Goal: Task Accomplishment & Management: Manage account settings

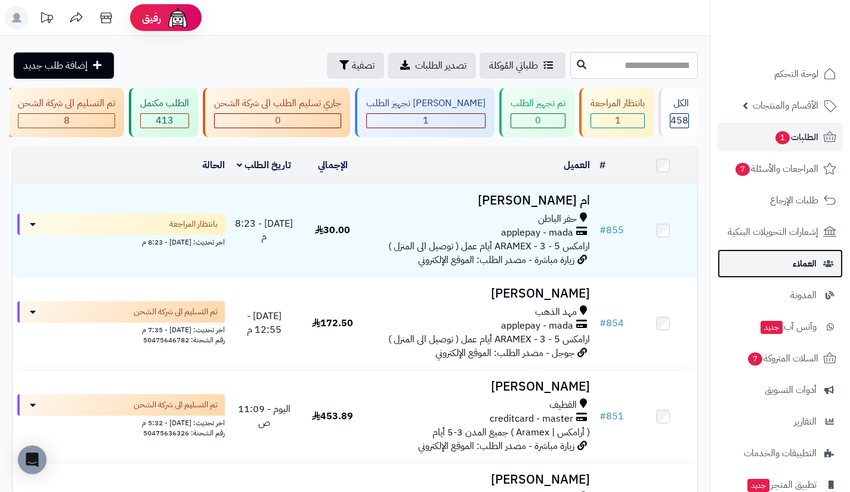
click at [800, 258] on span "العملاء" at bounding box center [804, 263] width 24 height 17
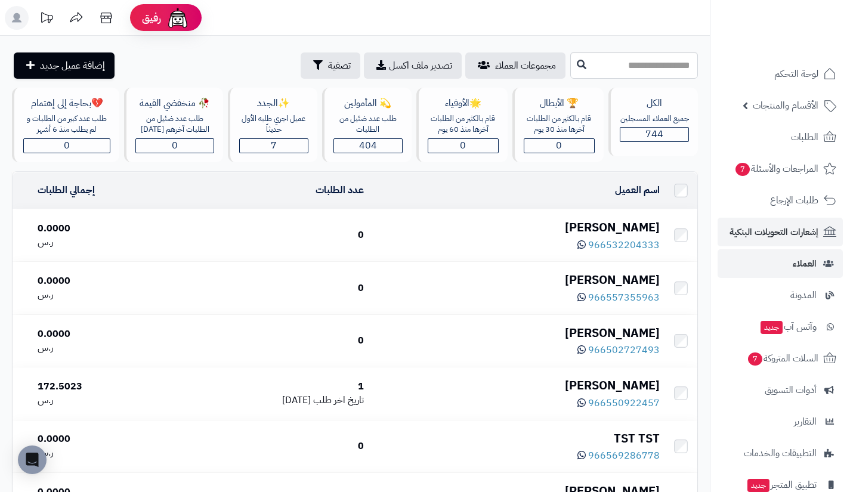
scroll to position [85, 0]
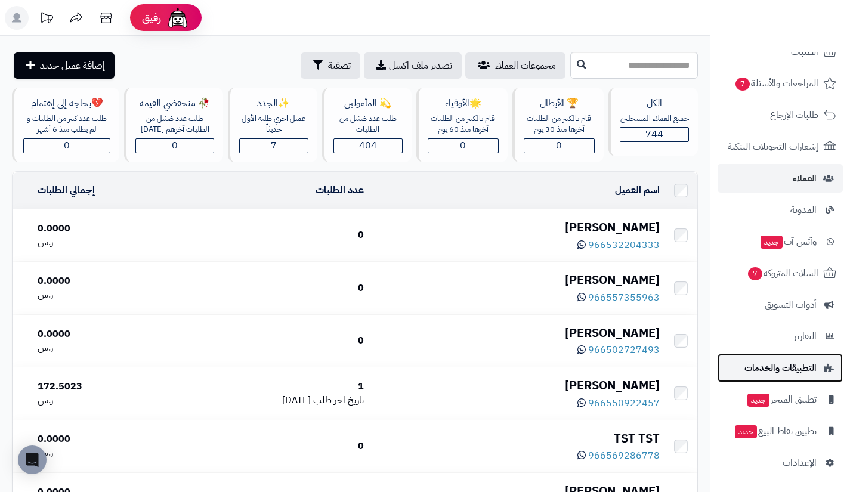
click at [778, 367] on span "التطبيقات والخدمات" at bounding box center [780, 367] width 72 height 17
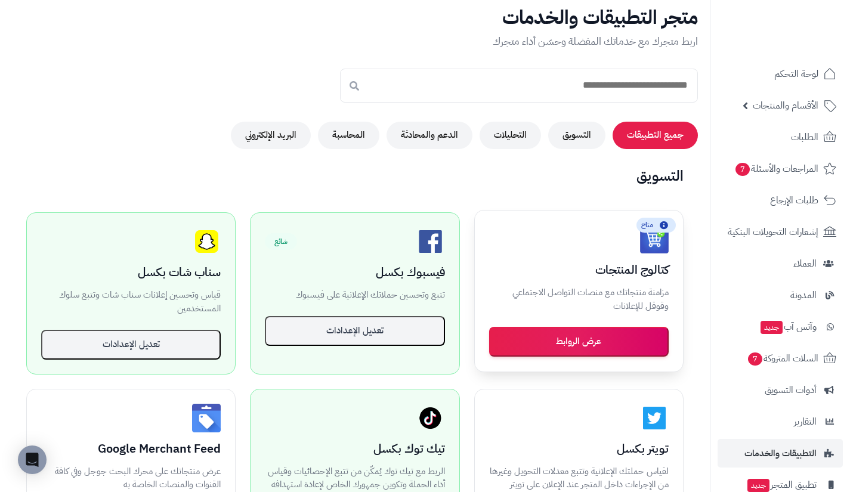
scroll to position [55, 0]
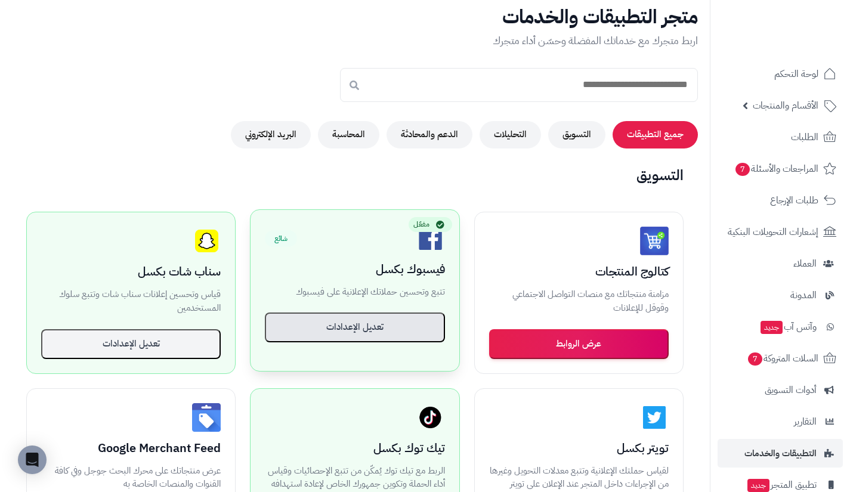
click at [414, 336] on button "تعديل الإعدادات" at bounding box center [354, 327] width 179 height 30
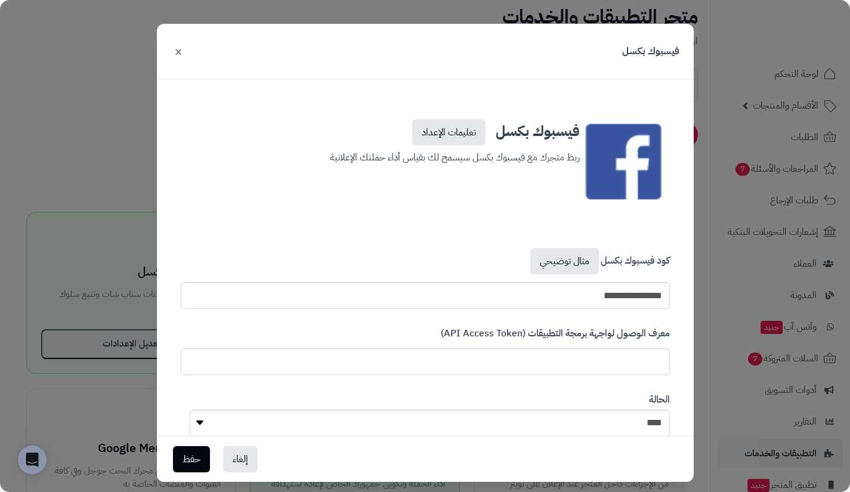
click at [730, 79] on div "**********" at bounding box center [425, 246] width 850 height 492
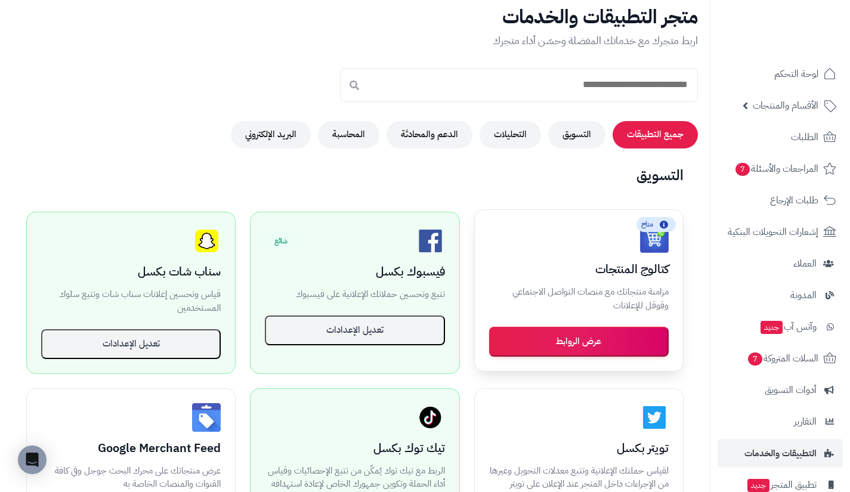
click at [640, 272] on h3 "كتالوج المنتجات" at bounding box center [578, 268] width 179 height 13
click at [606, 354] on button "عرض الروابط" at bounding box center [578, 341] width 179 height 30
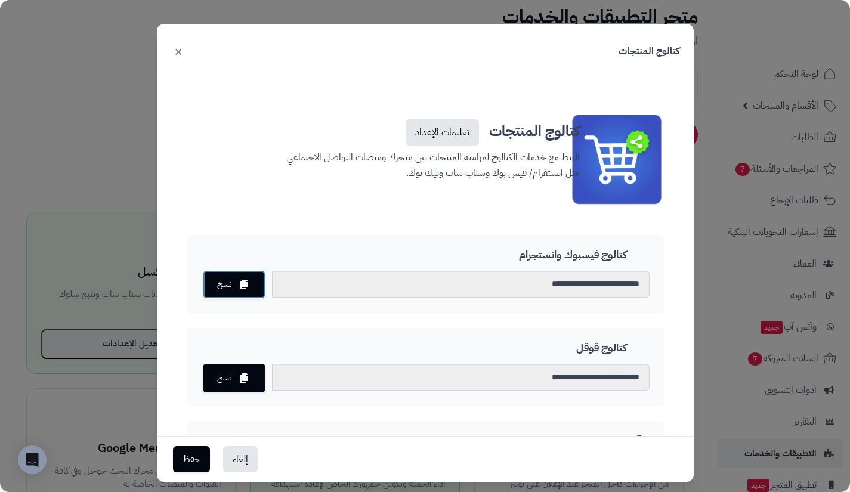
click at [265, 281] on button "نسخ" at bounding box center [234, 284] width 63 height 29
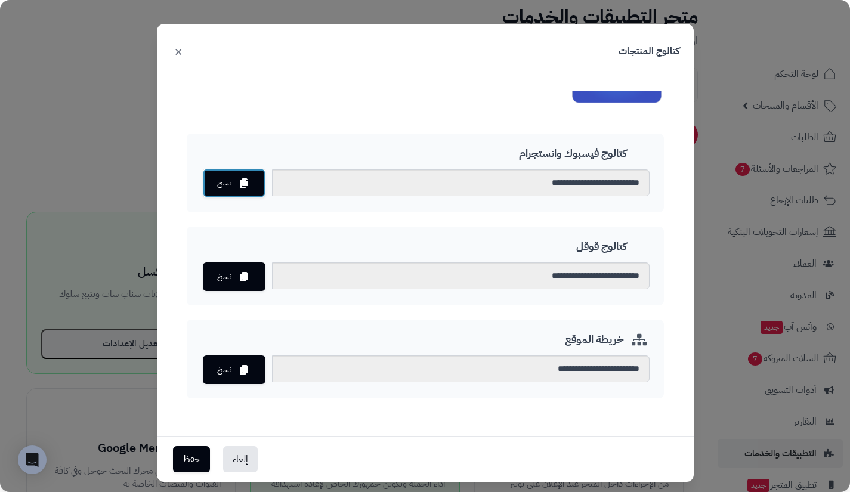
click at [246, 188] on button "نسخ" at bounding box center [234, 183] width 63 height 29
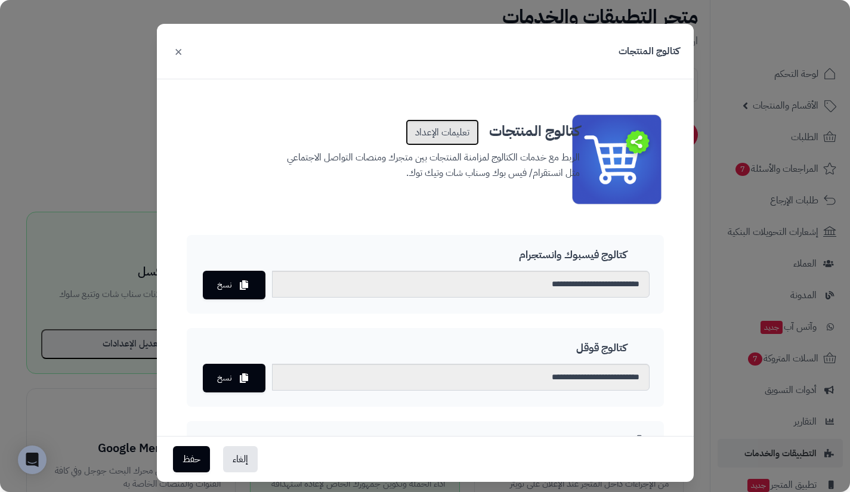
click at [455, 137] on link "تعليمات الإعداد" at bounding box center [441, 132] width 73 height 26
click at [755, 106] on div "**********" at bounding box center [425, 246] width 850 height 492
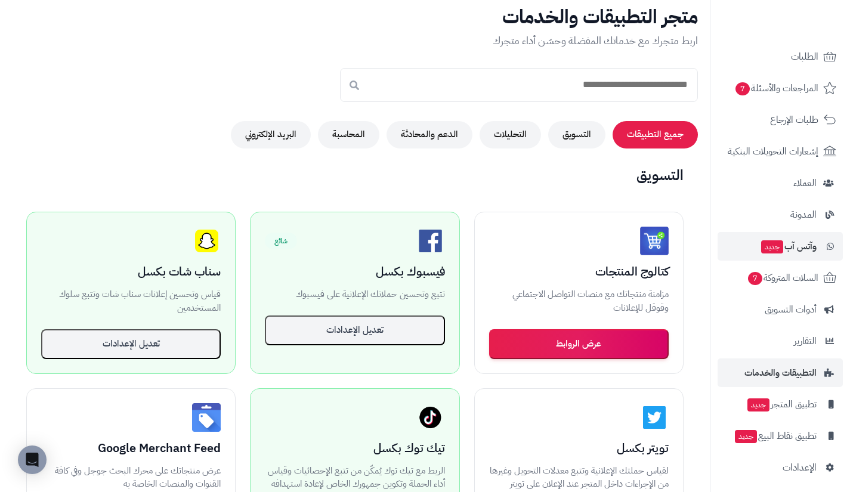
scroll to position [85, 0]
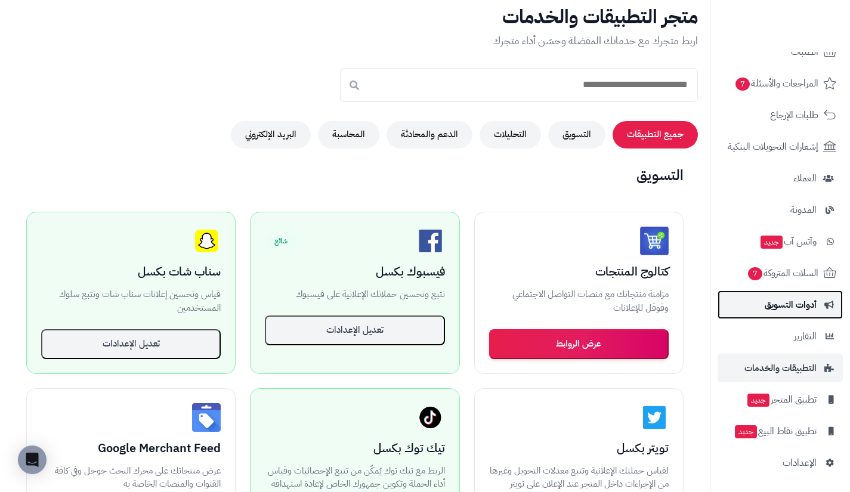
click at [780, 298] on span "أدوات التسويق" at bounding box center [790, 304] width 52 height 17
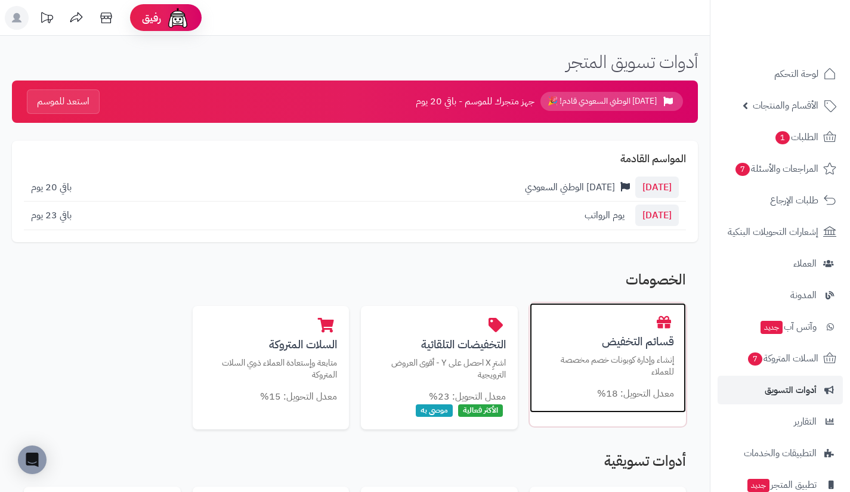
click at [546, 337] on h3 "قسائم التخفيض" at bounding box center [607, 341] width 133 height 13
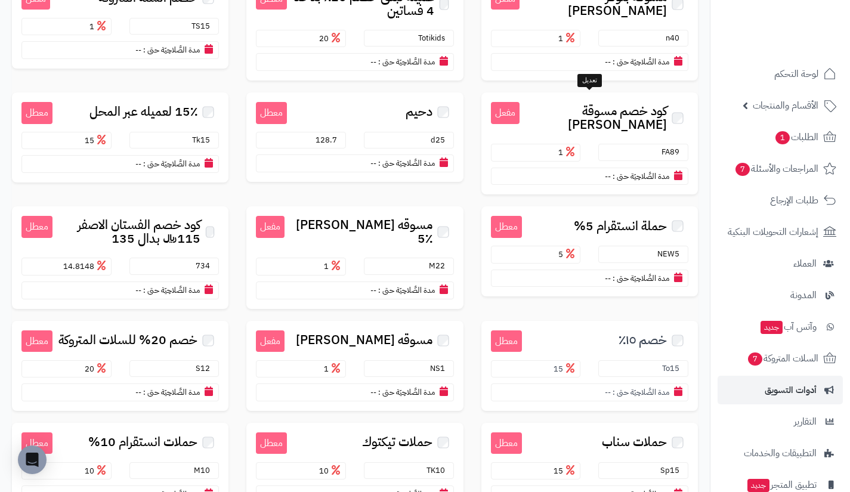
scroll to position [180, 0]
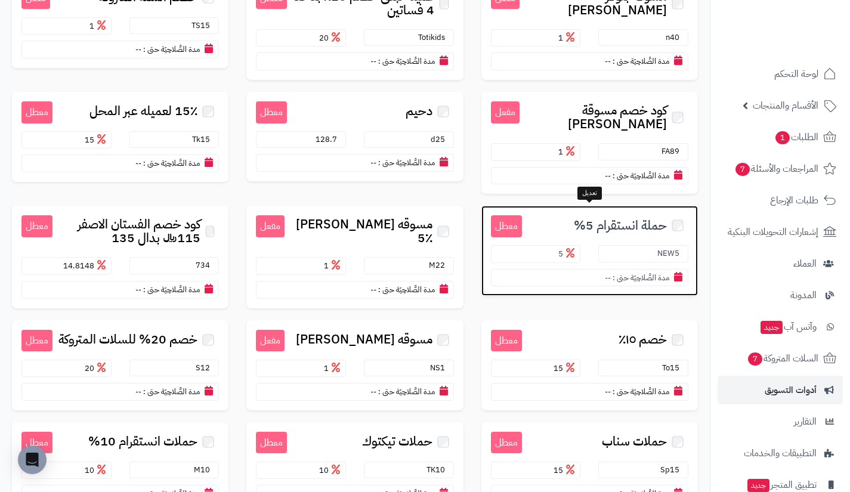
click at [630, 221] on span "حملة انستقرام 5%" at bounding box center [619, 226] width 93 height 14
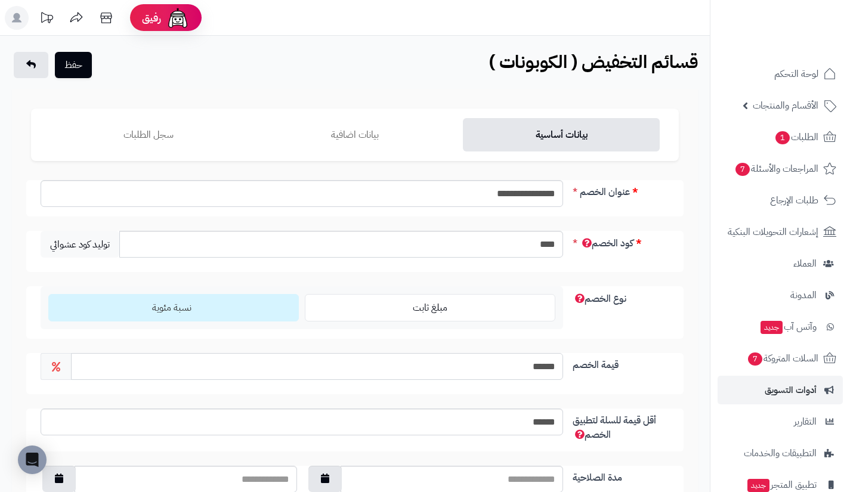
click at [493, 359] on input "******" at bounding box center [317, 366] width 492 height 27
type input "*"
click at [603, 387] on div "قيمة الخصم *" at bounding box center [354, 373] width 657 height 41
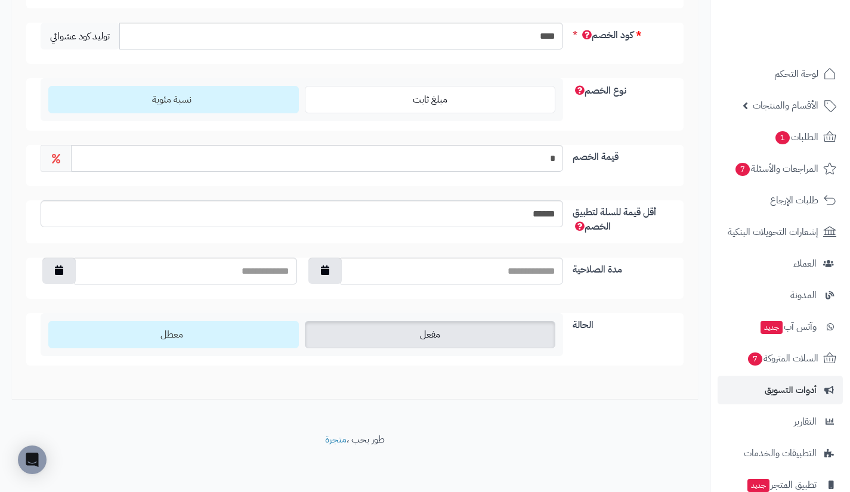
click at [502, 330] on label "مفعل" at bounding box center [430, 334] width 250 height 27
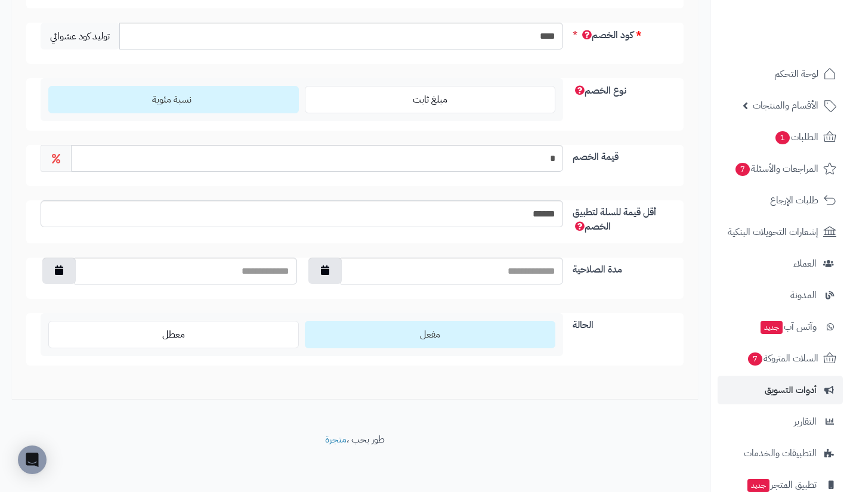
scroll to position [0, 0]
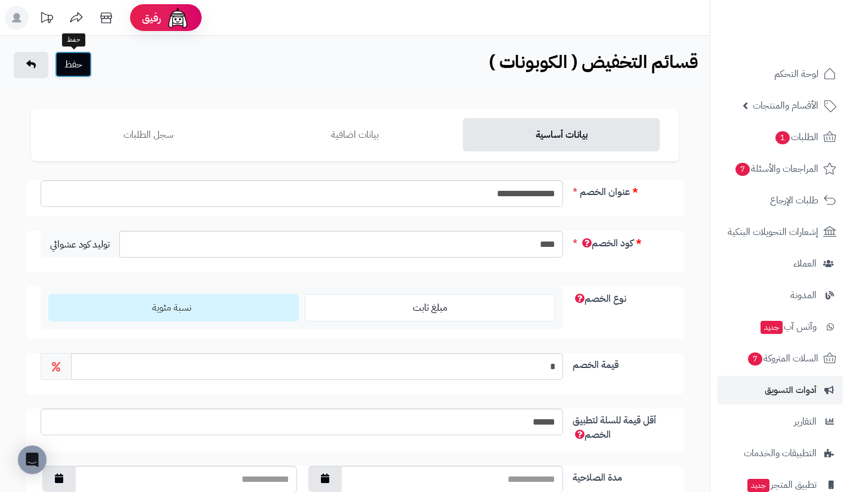
click at [89, 66] on button "حفظ" at bounding box center [73, 64] width 37 height 26
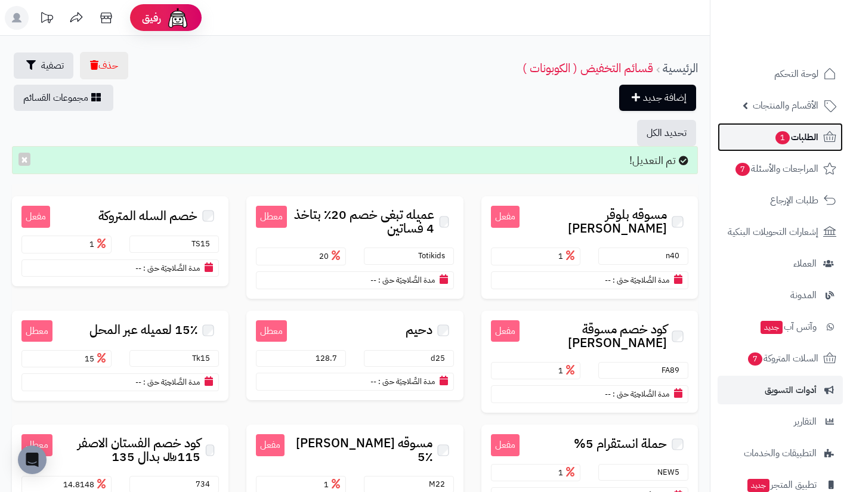
click at [769, 148] on link "الطلبات 1" at bounding box center [779, 137] width 125 height 29
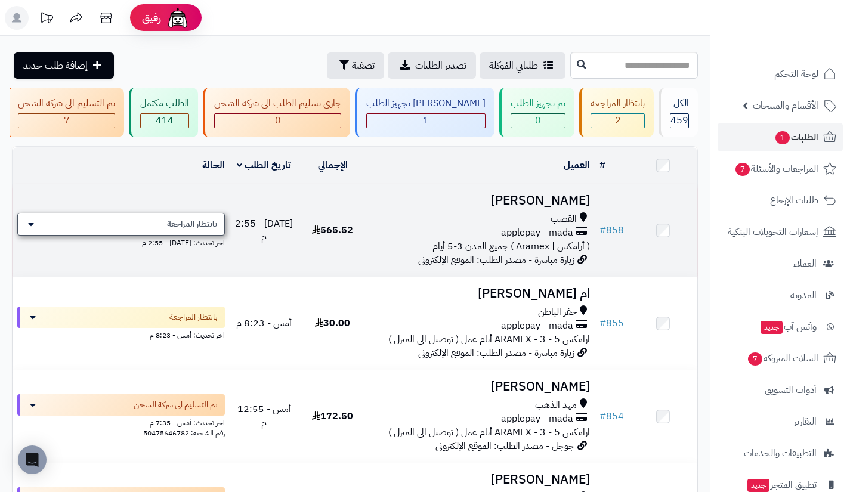
click at [161, 230] on div "بانتظار المراجعة" at bounding box center [120, 224] width 207 height 23
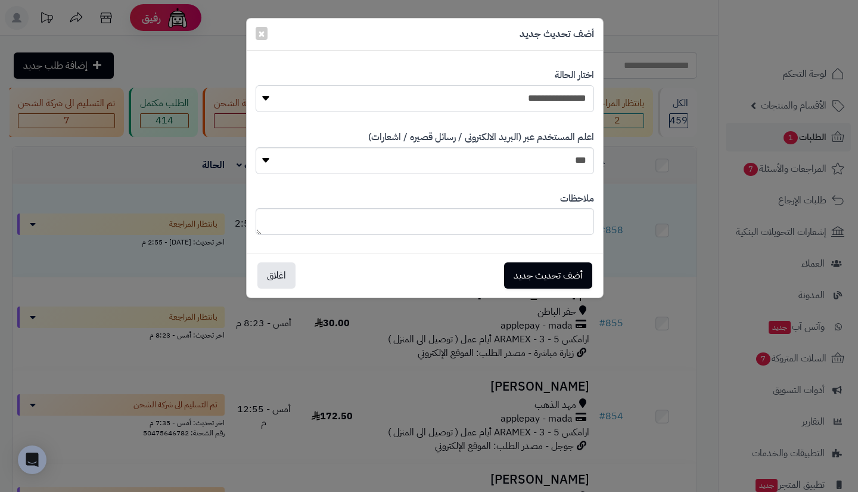
click at [470, 92] on select "**********" at bounding box center [425, 98] width 339 height 27
select select "*"
click at [256, 85] on select "**********" at bounding box center [425, 98] width 339 height 27
click at [547, 274] on button "أضف تحديث جديد" at bounding box center [548, 275] width 88 height 26
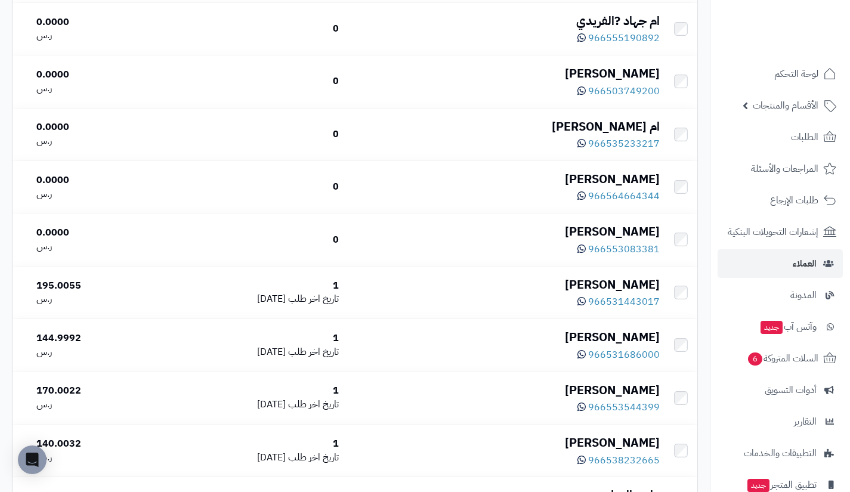
scroll to position [945, 0]
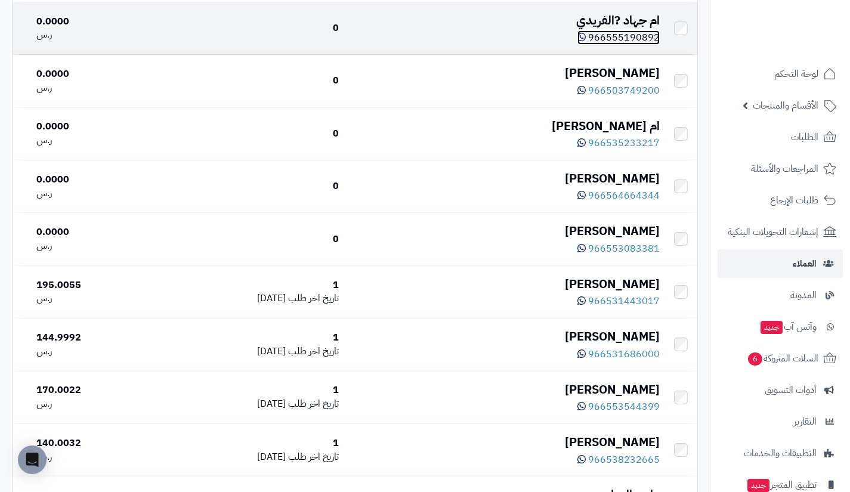
click at [609, 41] on span "966555190892" at bounding box center [624, 37] width 72 height 14
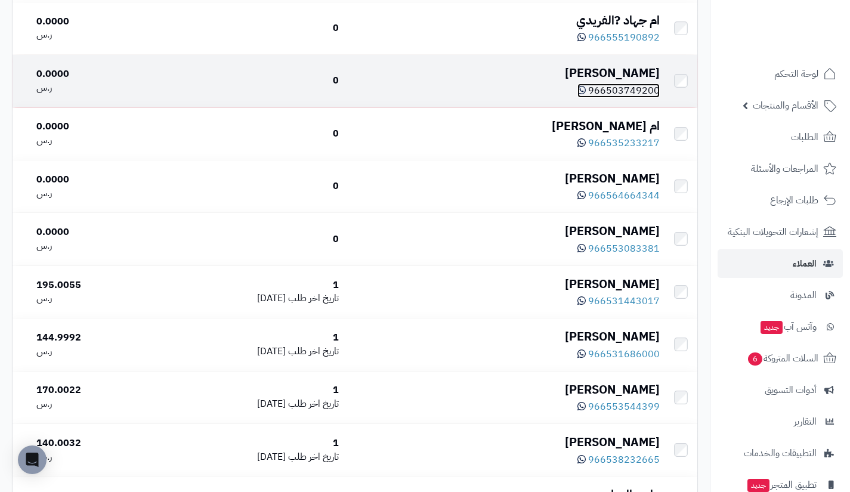
click at [610, 94] on span "966503749200" at bounding box center [624, 90] width 72 height 14
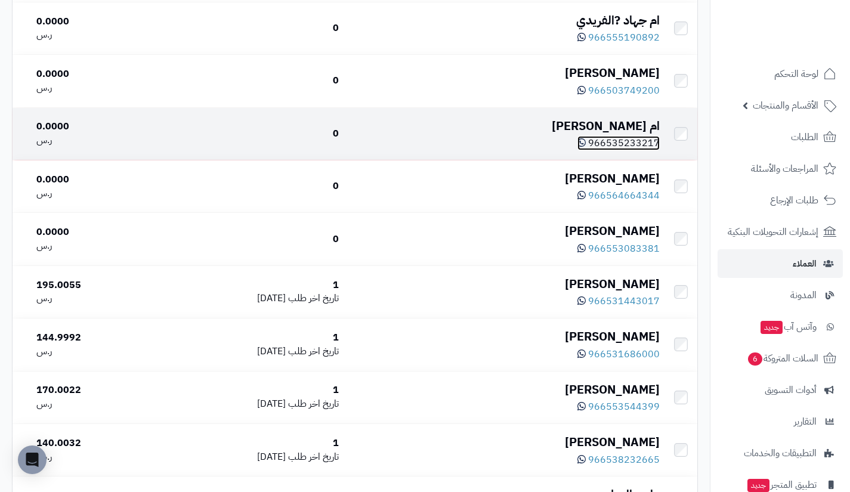
click at [613, 147] on span "966535233217" at bounding box center [624, 143] width 72 height 14
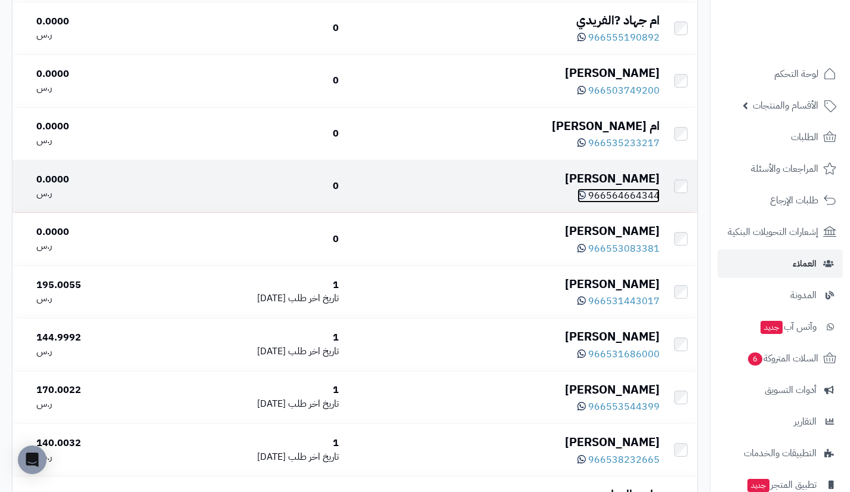
click at [628, 194] on span "966564664344" at bounding box center [624, 195] width 72 height 14
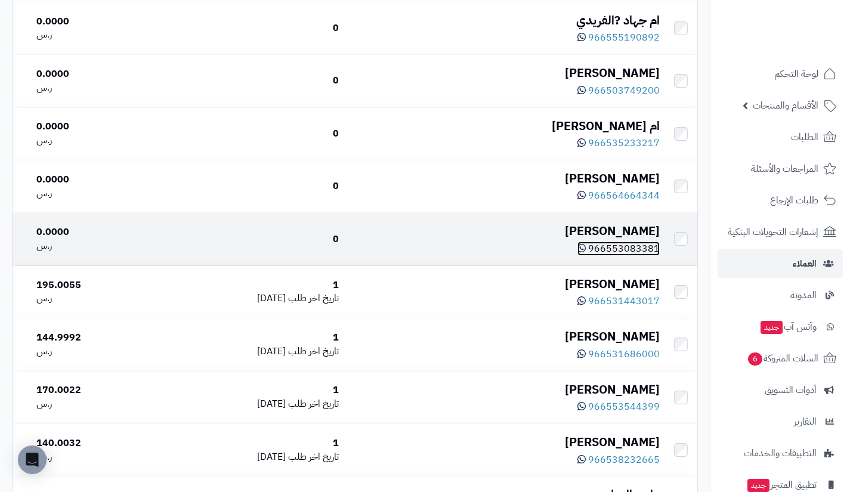
click at [631, 252] on span "966553083381" at bounding box center [624, 248] width 72 height 14
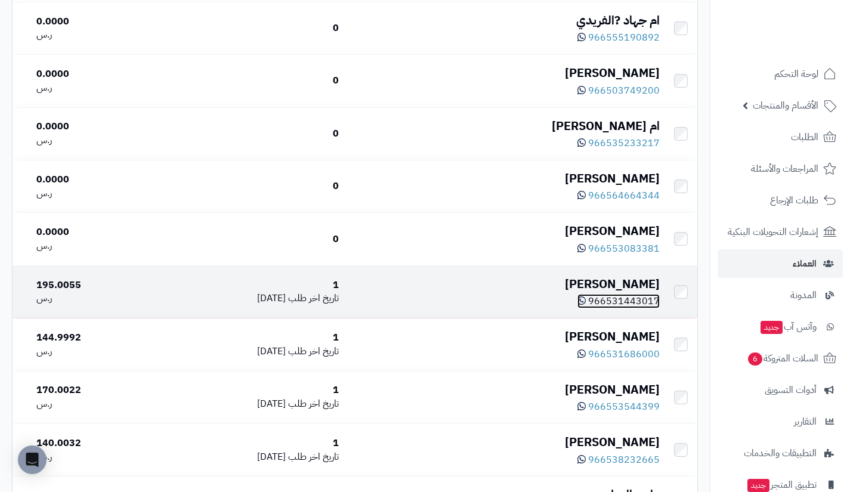
click at [621, 300] on span "966531443017" at bounding box center [624, 301] width 72 height 14
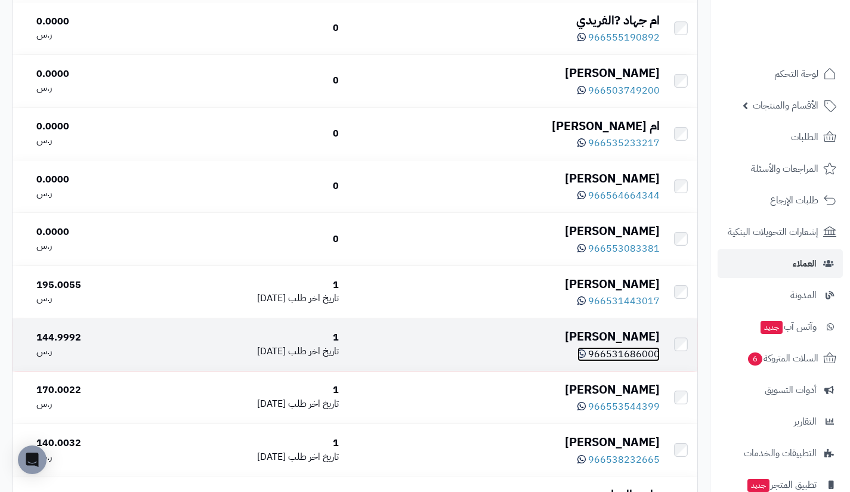
click at [615, 352] on span "966531686000" at bounding box center [624, 354] width 72 height 14
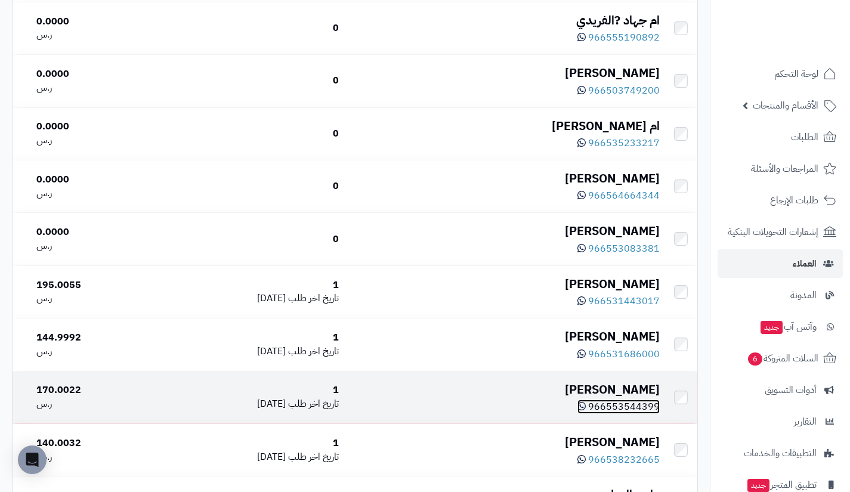
click at [620, 407] on span "966553544399" at bounding box center [624, 406] width 72 height 14
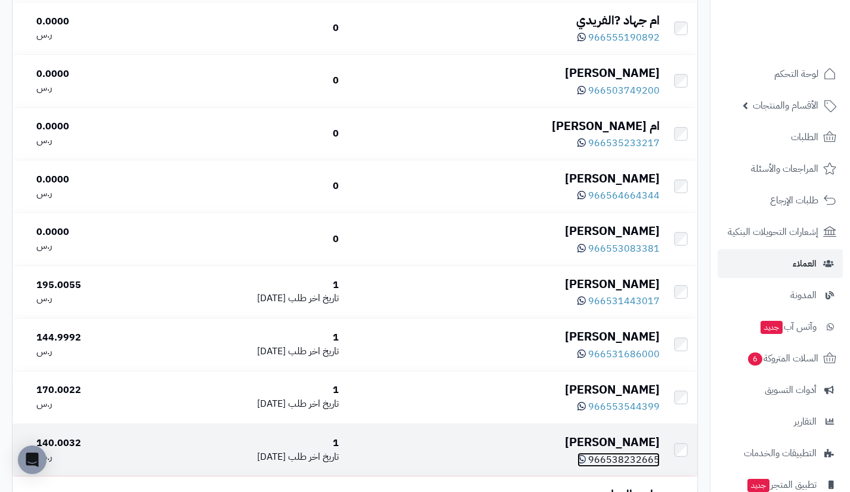
click at [616, 465] on span "966538232665" at bounding box center [624, 459] width 72 height 14
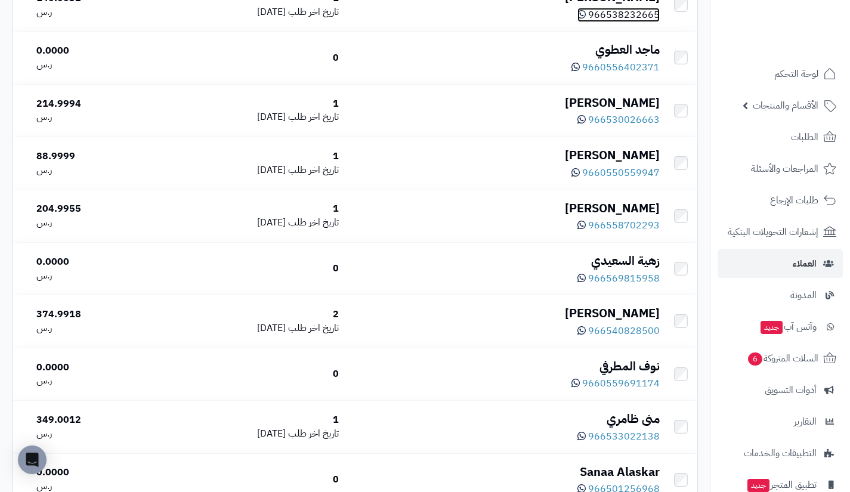
scroll to position [1409, 0]
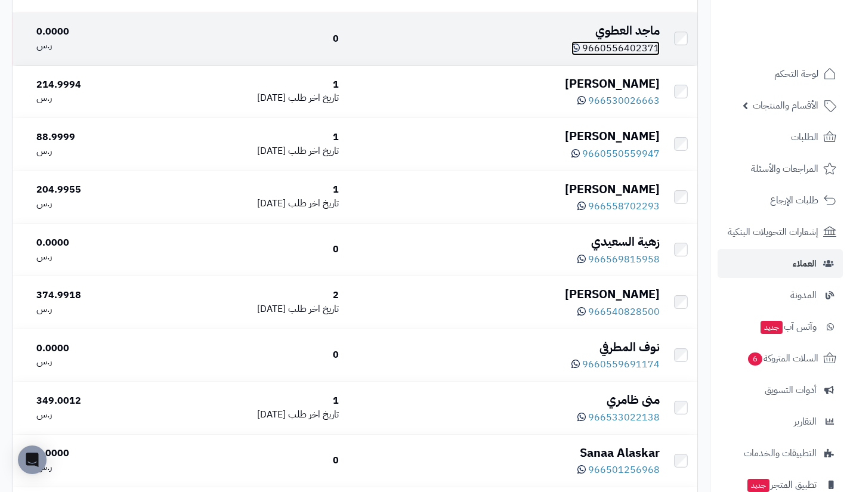
click at [620, 50] on span "9660556402371" at bounding box center [620, 48] width 77 height 14
drag, startPoint x: 643, startPoint y: 31, endPoint x: 654, endPoint y: 35, distance: 11.5
click at [654, 35] on div "ماجد العطوي" at bounding box center [503, 30] width 311 height 17
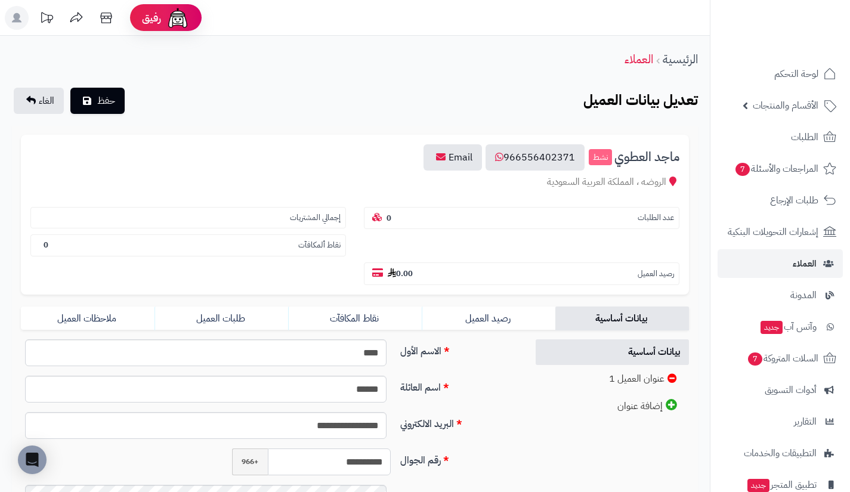
click at [331, 461] on input "**********" at bounding box center [329, 461] width 123 height 27
type input "*********"
click at [101, 97] on span "حفظ" at bounding box center [106, 100] width 18 height 14
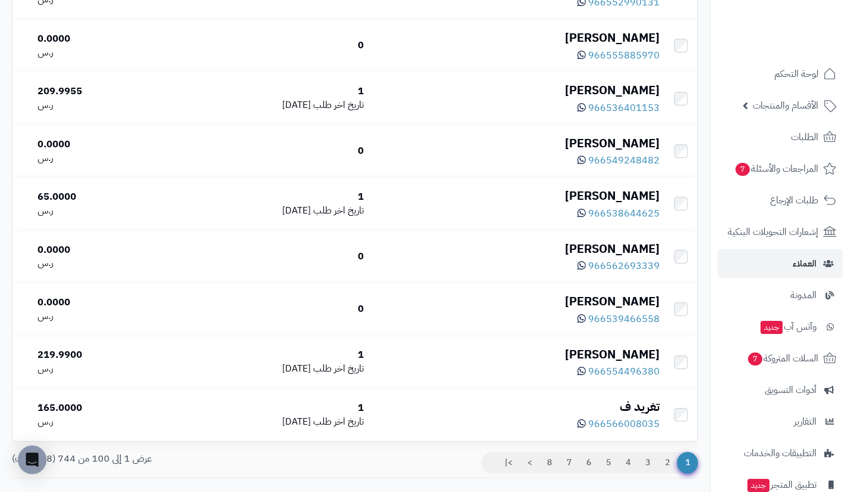
scroll to position [5185, 0]
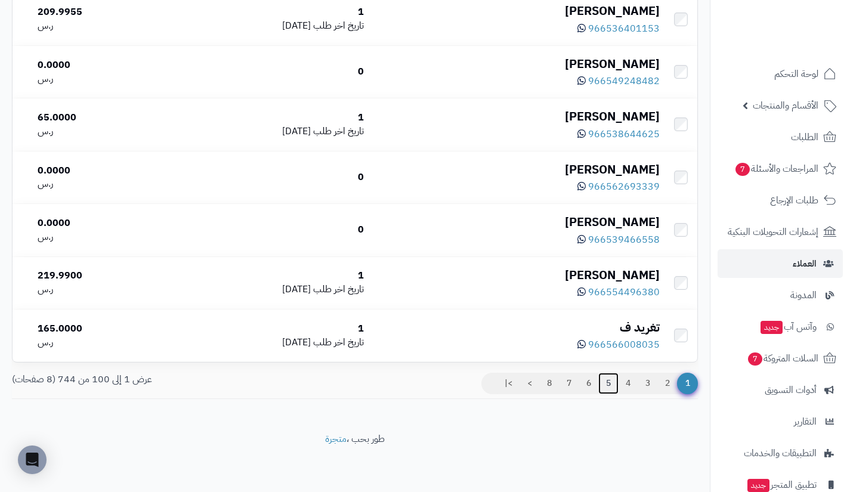
click at [605, 387] on link "5" at bounding box center [608, 383] width 20 height 21
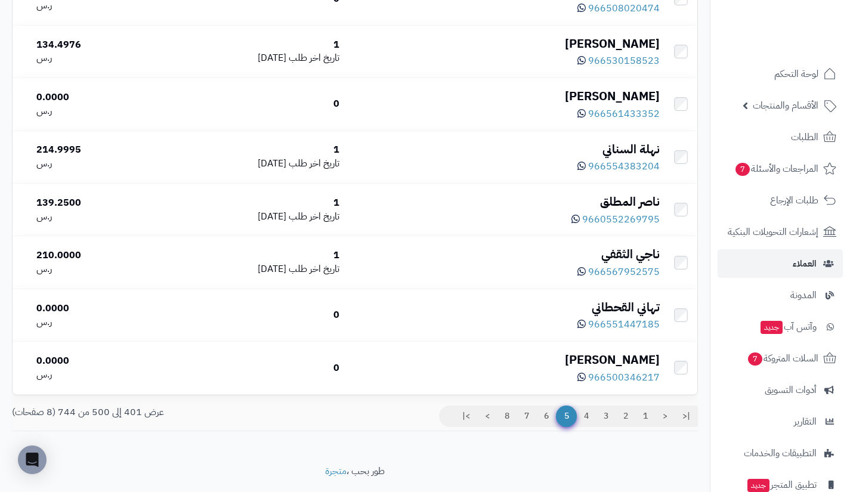
scroll to position [5147, 0]
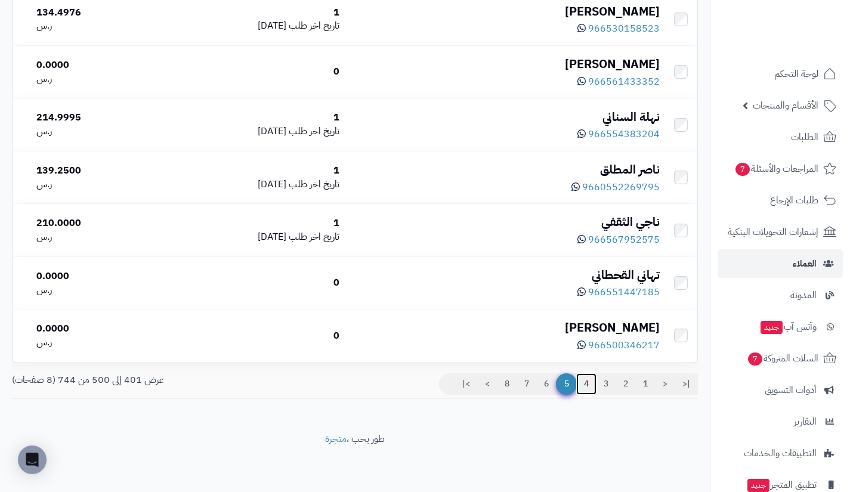
click at [587, 381] on link "4" at bounding box center [586, 383] width 20 height 21
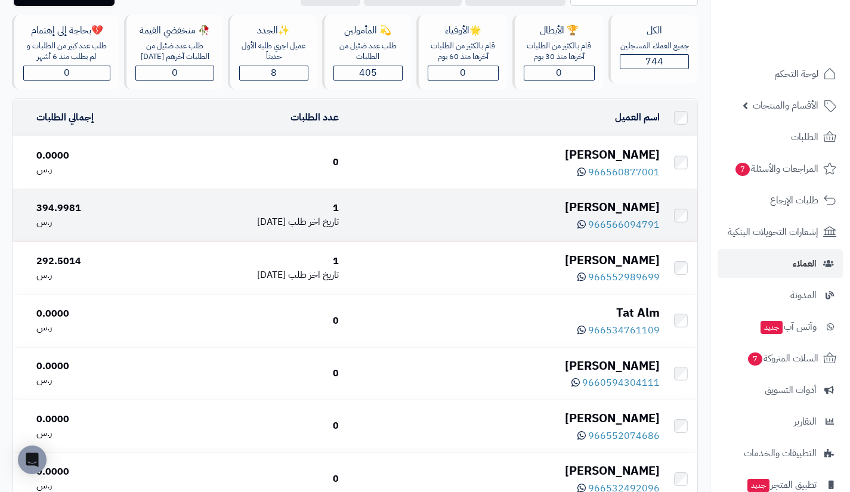
scroll to position [76, 0]
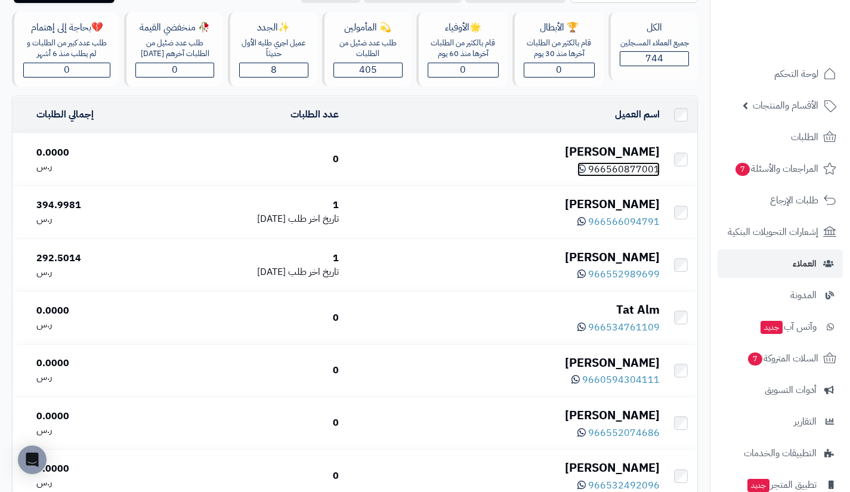
click at [607, 164] on span "966560877001" at bounding box center [624, 169] width 72 height 14
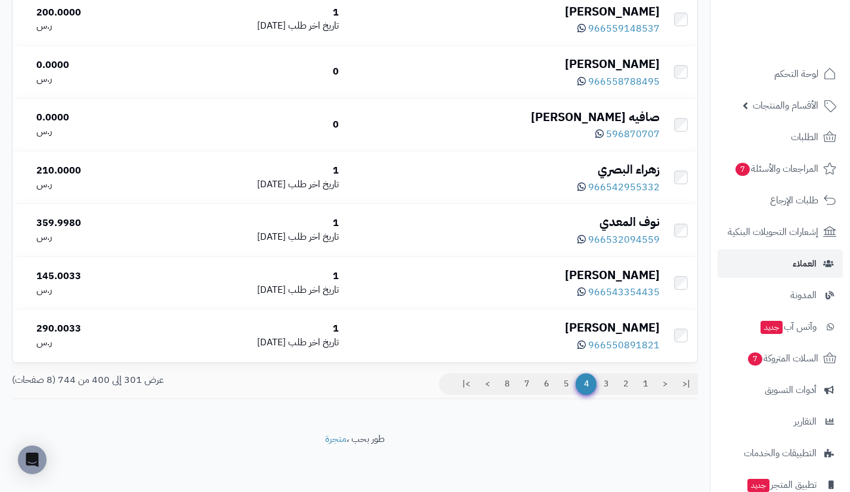
scroll to position [5147, 0]
click at [604, 385] on link "3" at bounding box center [606, 383] width 20 height 21
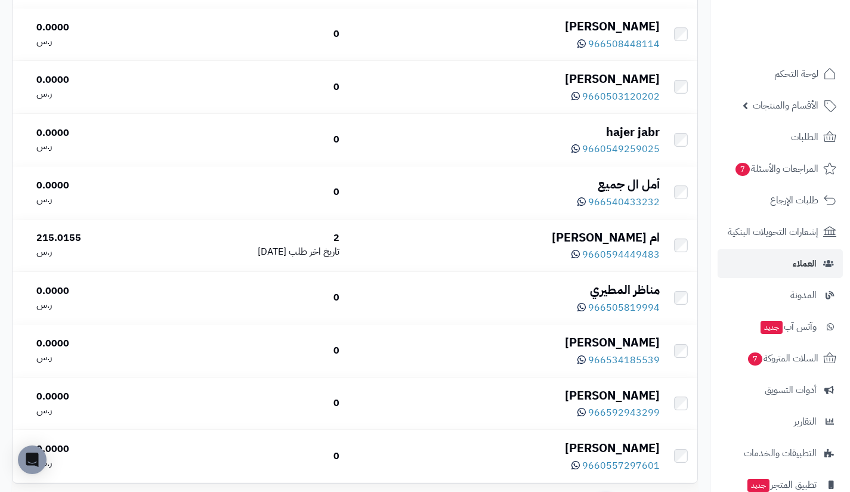
scroll to position [5147, 0]
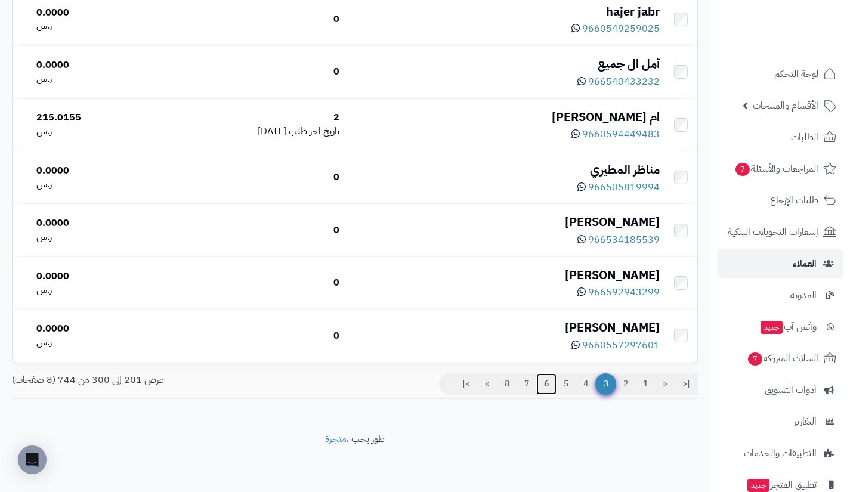
click at [543, 387] on link "6" at bounding box center [546, 383] width 20 height 21
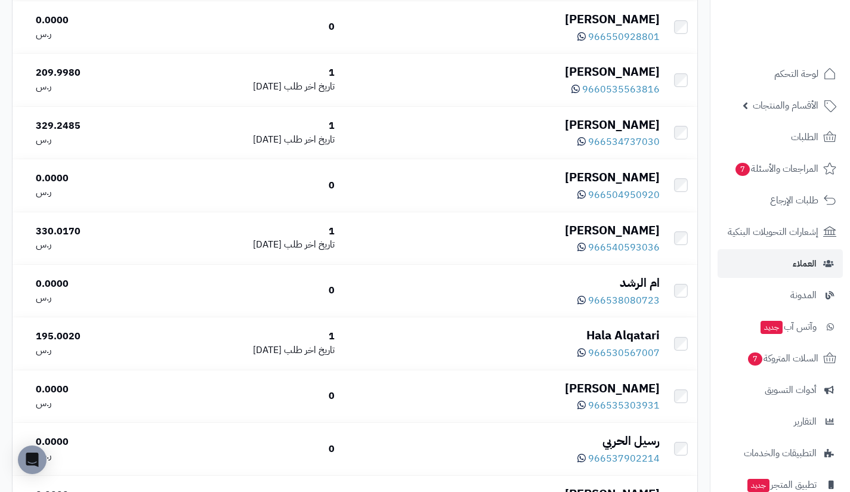
scroll to position [487, 0]
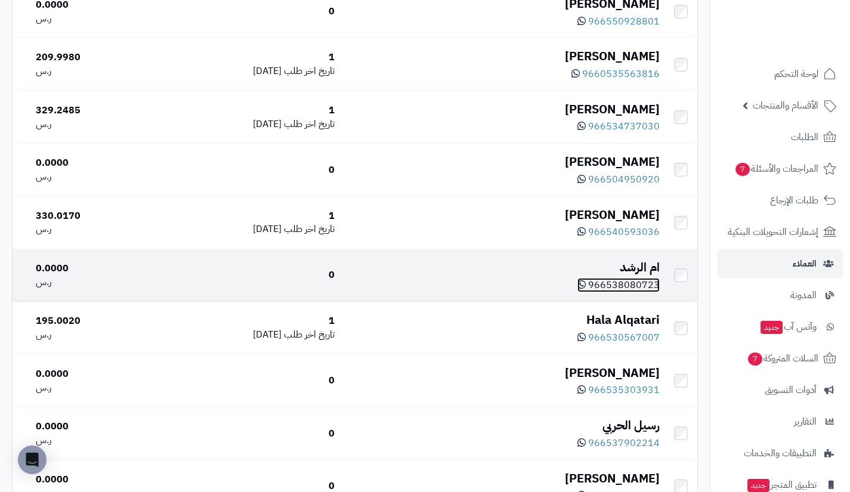
click at [619, 286] on span "966538080723" at bounding box center [624, 285] width 72 height 14
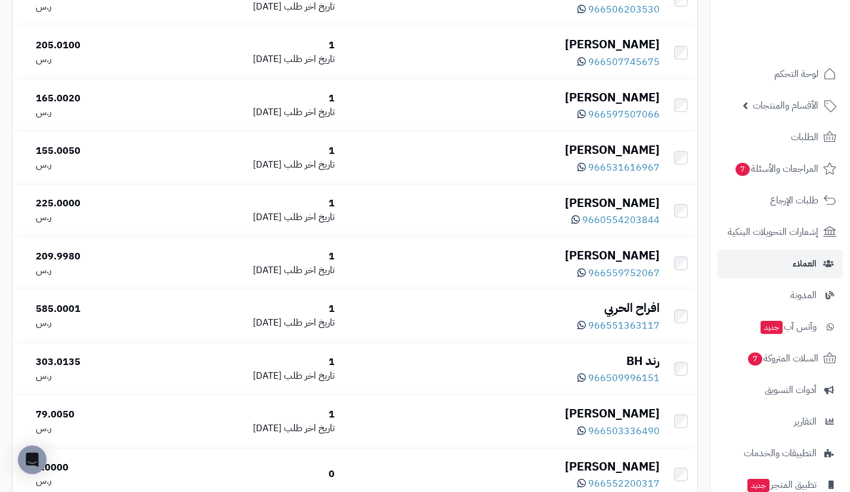
scroll to position [1923, 0]
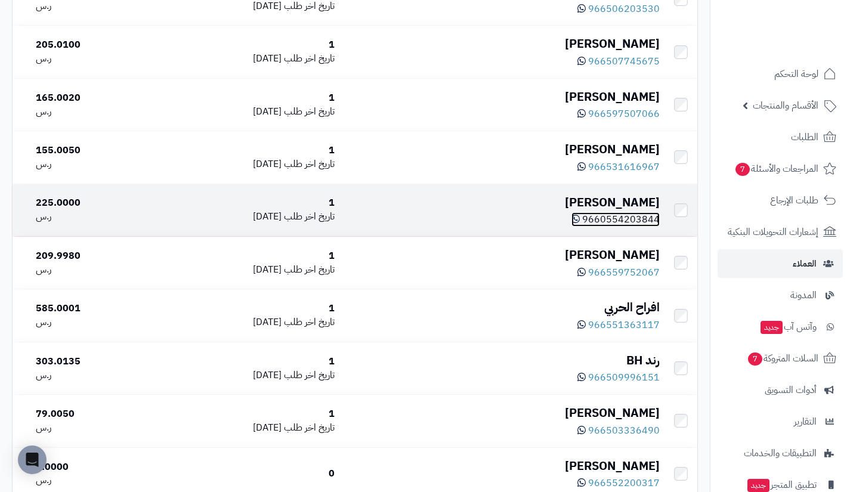
click at [622, 227] on span "9660554203844" at bounding box center [620, 219] width 77 height 14
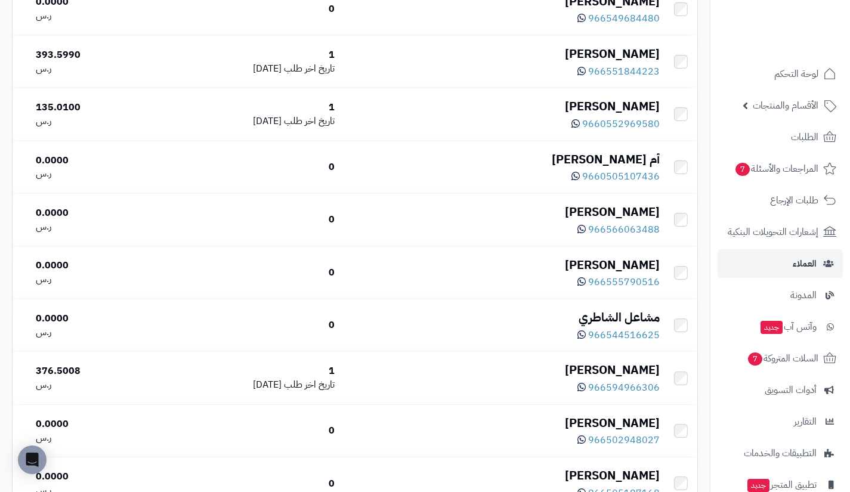
scroll to position [5147, 0]
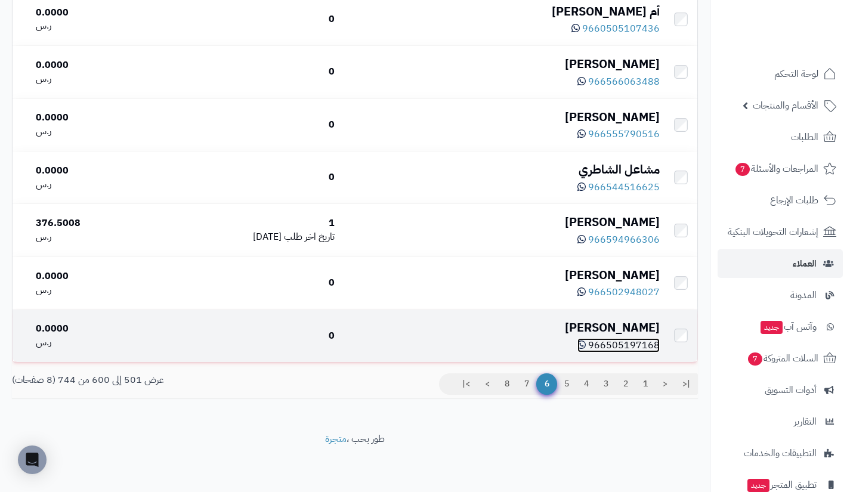
click at [611, 340] on span "966505197168" at bounding box center [624, 345] width 72 height 14
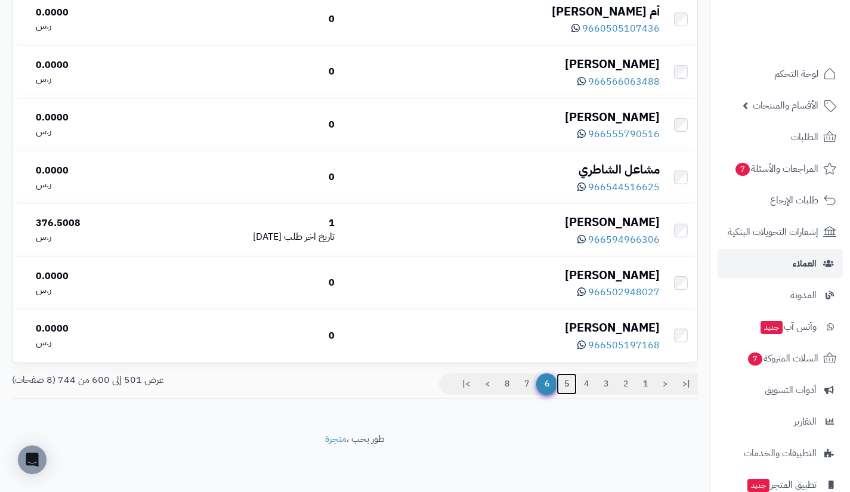
click at [567, 385] on link "5" at bounding box center [566, 383] width 20 height 21
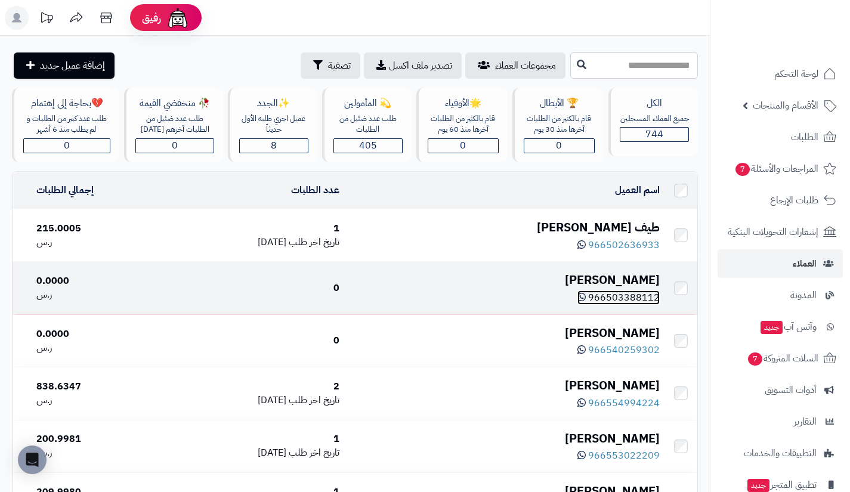
click at [633, 300] on span "966503388112" at bounding box center [624, 297] width 72 height 14
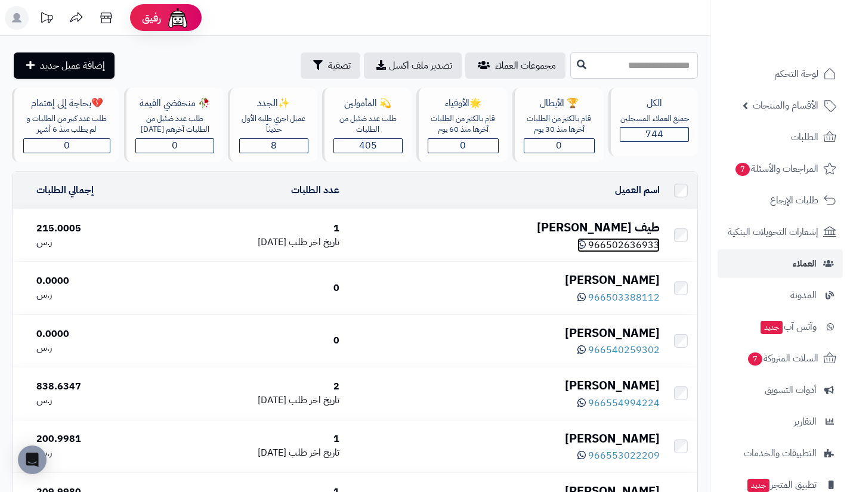
click at [619, 240] on span "966502636933" at bounding box center [624, 245] width 72 height 14
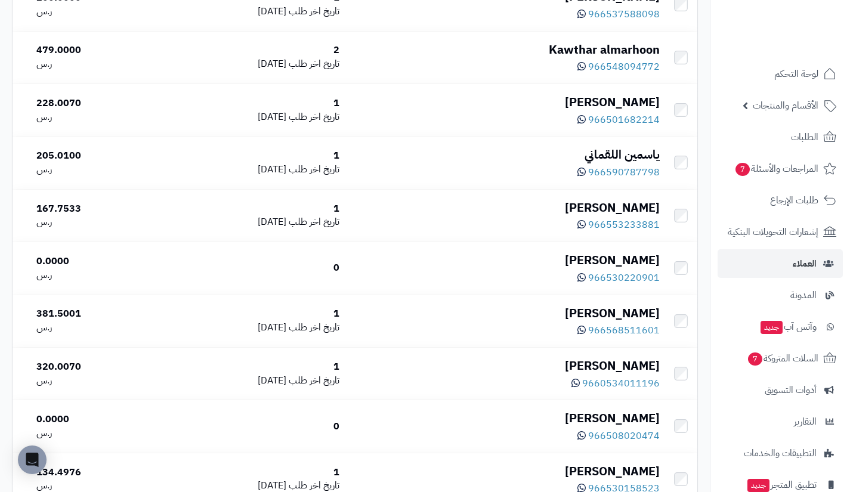
scroll to position [5147, 0]
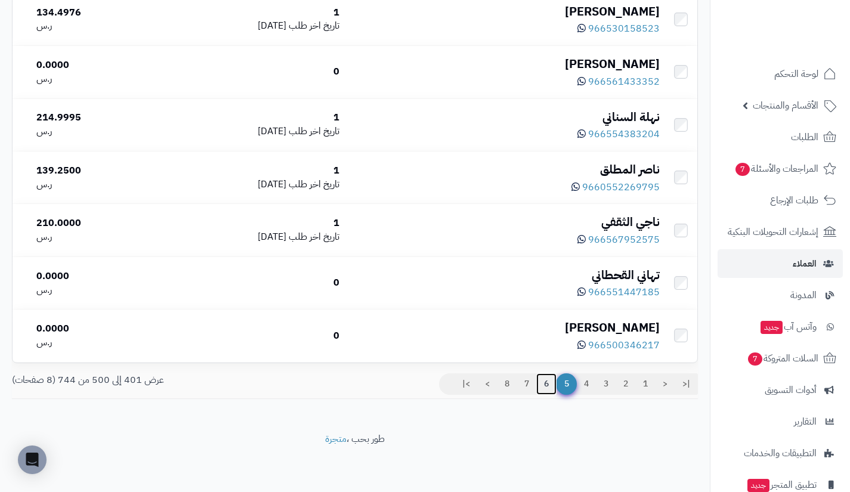
click at [545, 388] on link "6" at bounding box center [546, 383] width 20 height 21
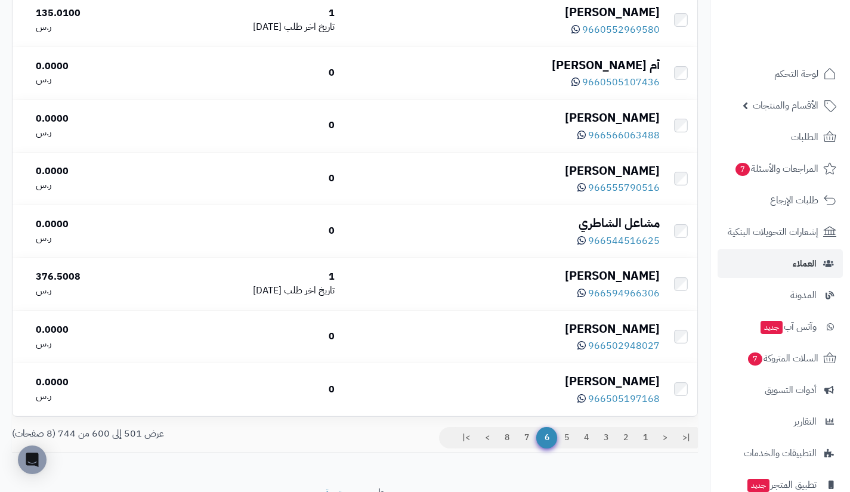
scroll to position [5058, 0]
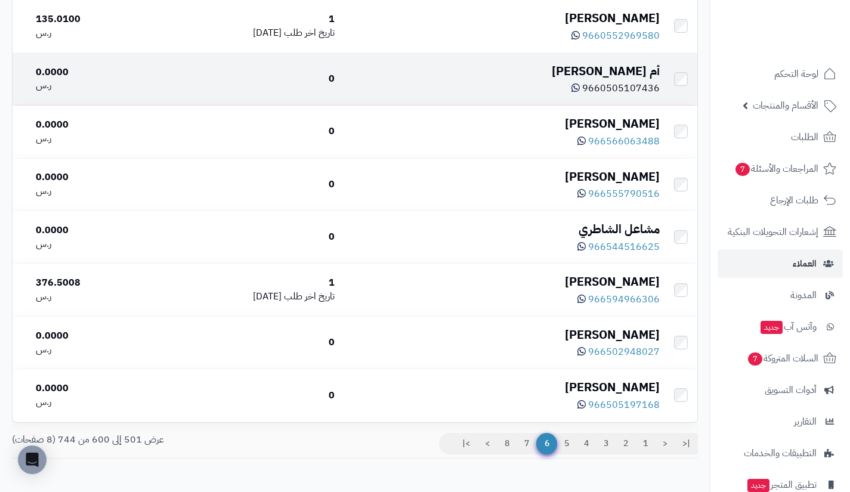
click at [616, 95] on div "9660505107436" at bounding box center [501, 87] width 315 height 16
click at [613, 95] on span "9660505107436" at bounding box center [620, 88] width 77 height 14
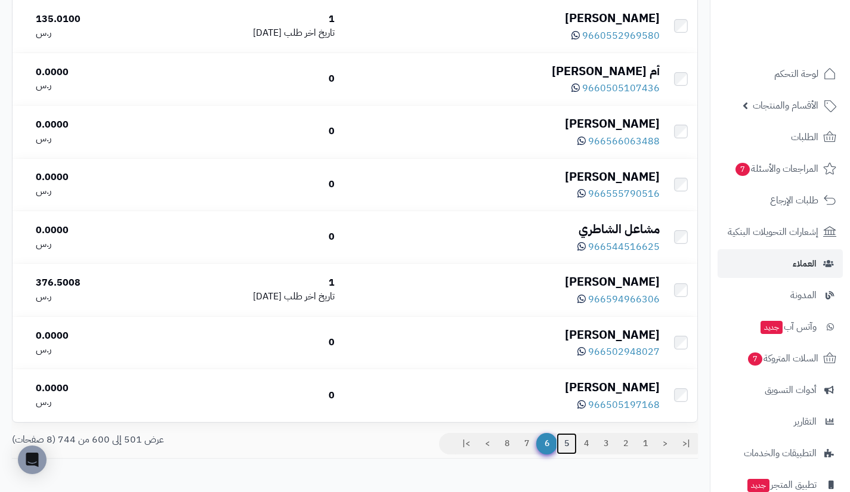
click at [565, 454] on link "5" at bounding box center [566, 443] width 20 height 21
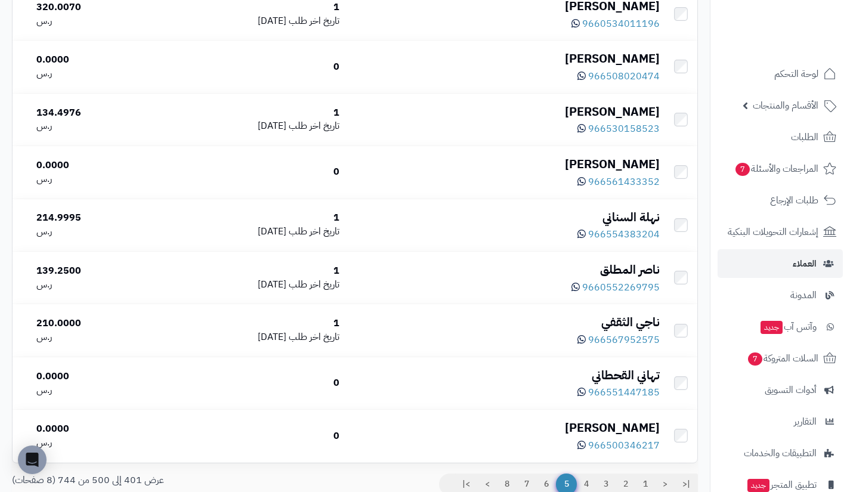
scroll to position [5147, 0]
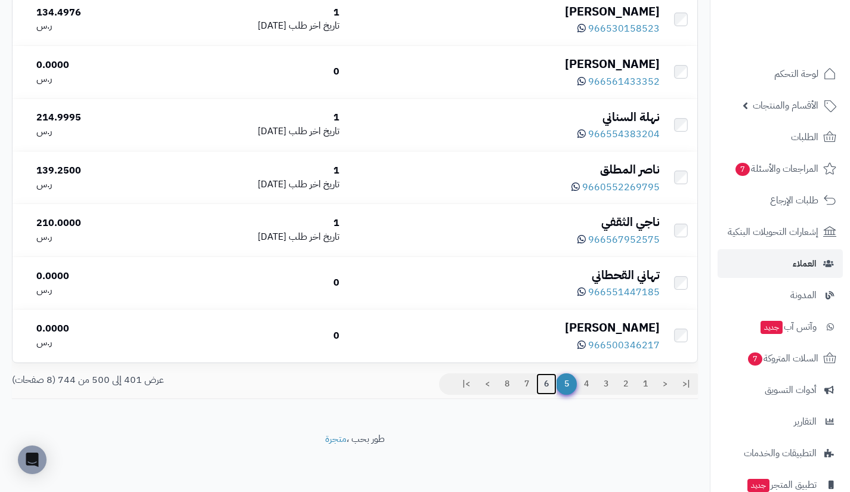
click at [545, 382] on link "6" at bounding box center [546, 383] width 20 height 21
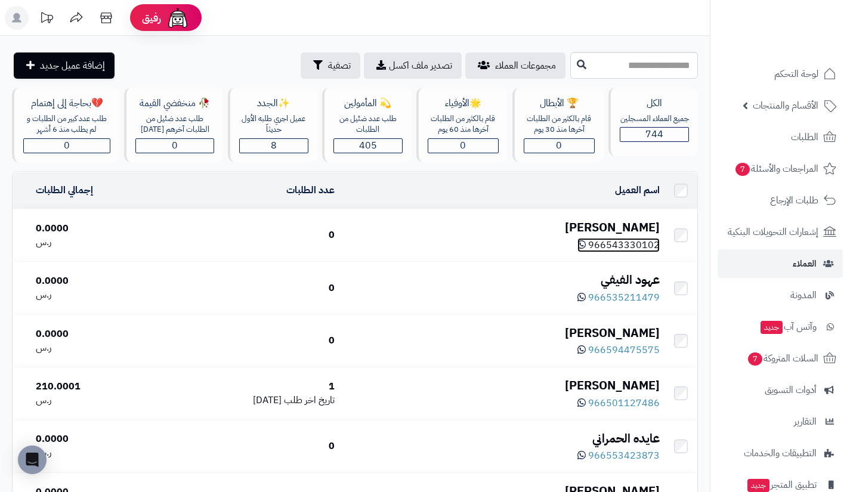
click at [610, 243] on span "966543330102" at bounding box center [624, 245] width 72 height 14
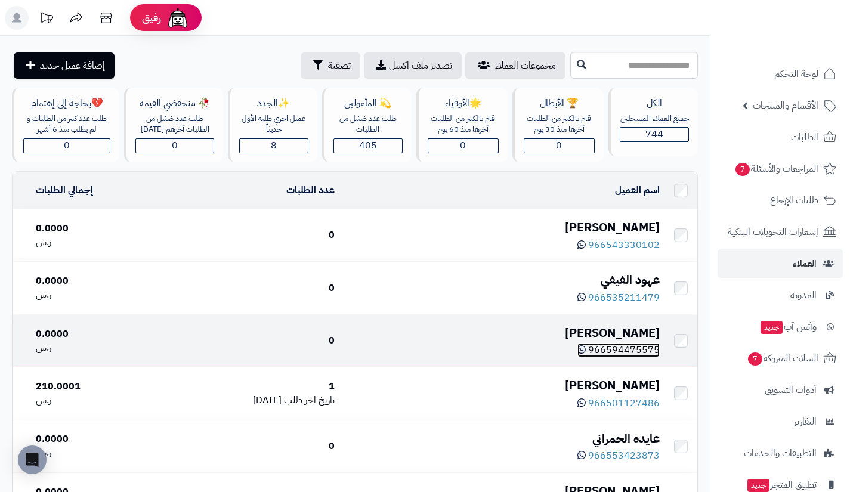
click at [624, 348] on span "966594475575" at bounding box center [624, 350] width 72 height 14
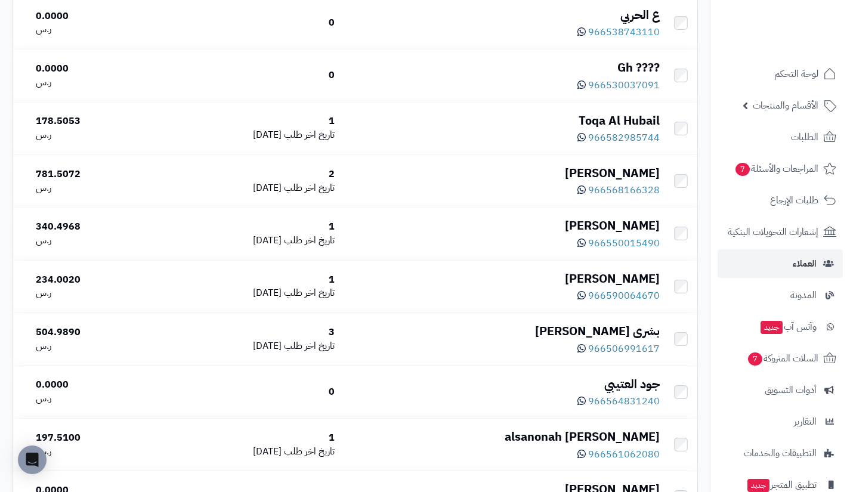
scroll to position [4324, 0]
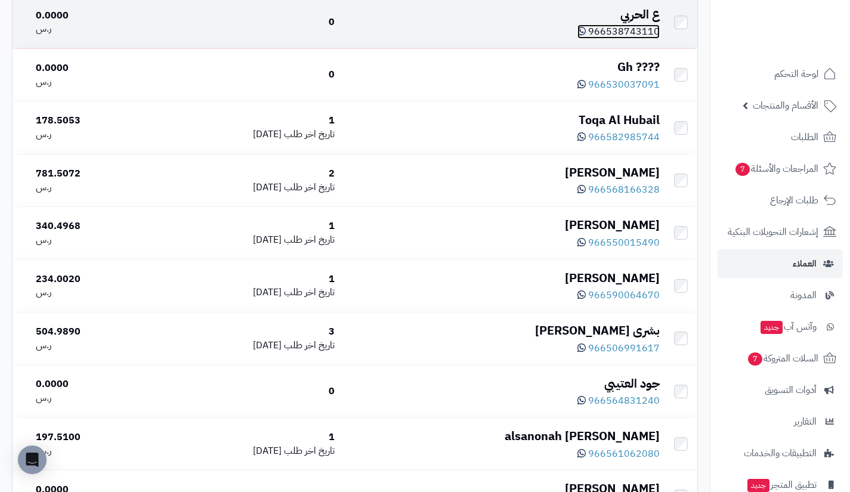
click at [630, 39] on span "966538743110" at bounding box center [624, 31] width 72 height 14
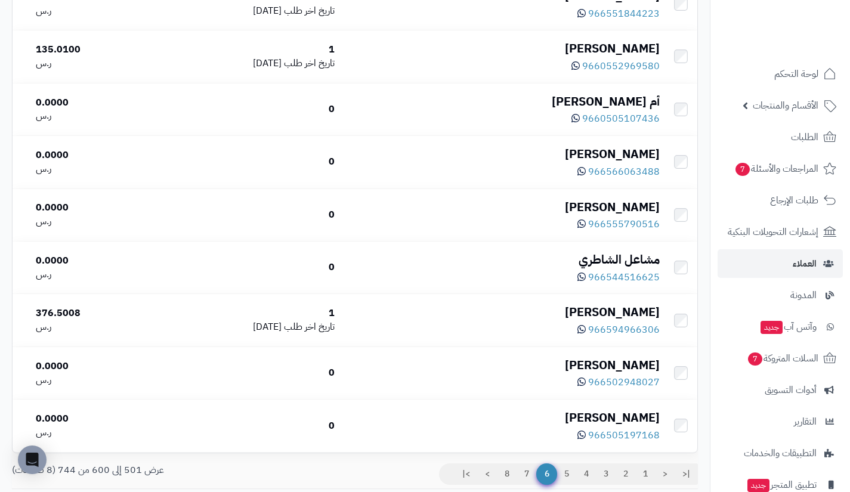
scroll to position [5147, 0]
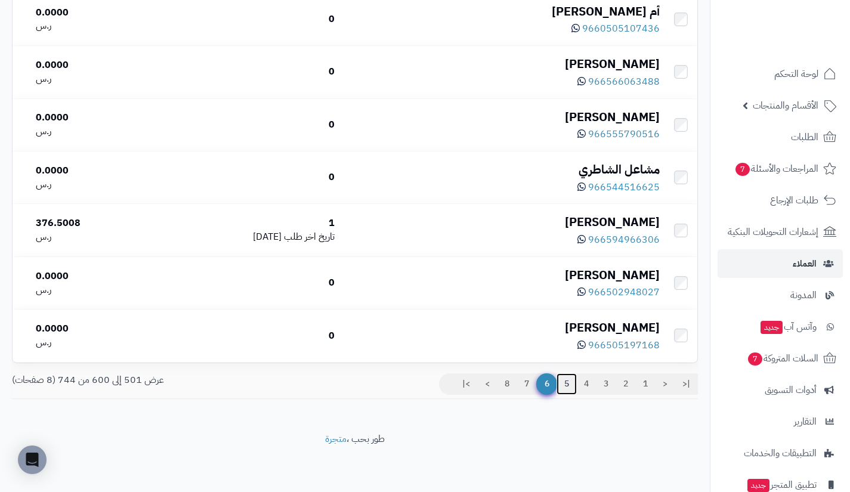
click at [568, 386] on link "5" at bounding box center [566, 383] width 20 height 21
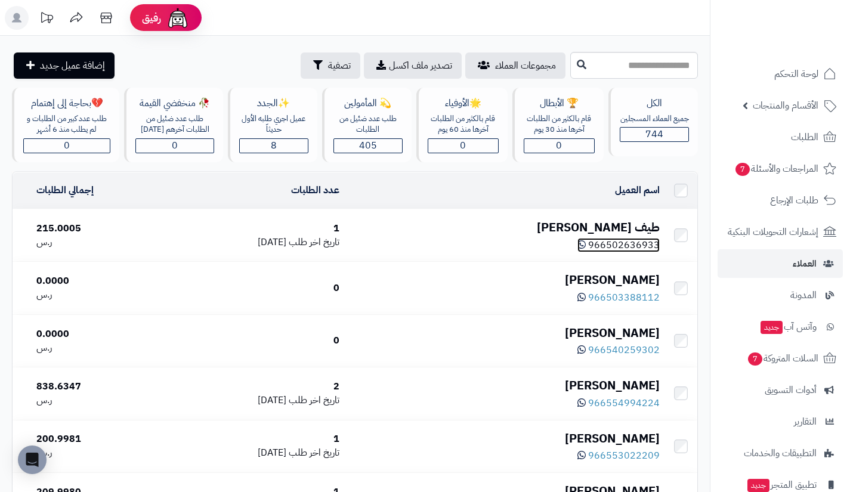
click at [618, 240] on span "966502636933" at bounding box center [624, 245] width 72 height 14
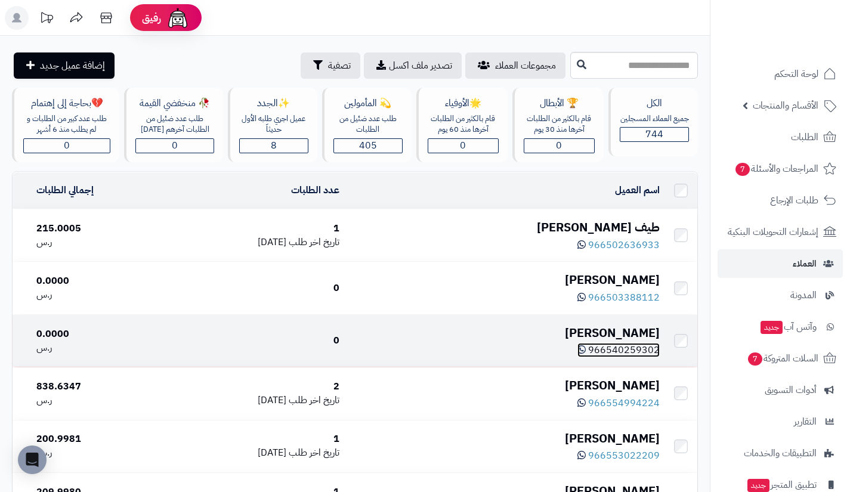
click at [633, 345] on span "966540259302" at bounding box center [624, 350] width 72 height 14
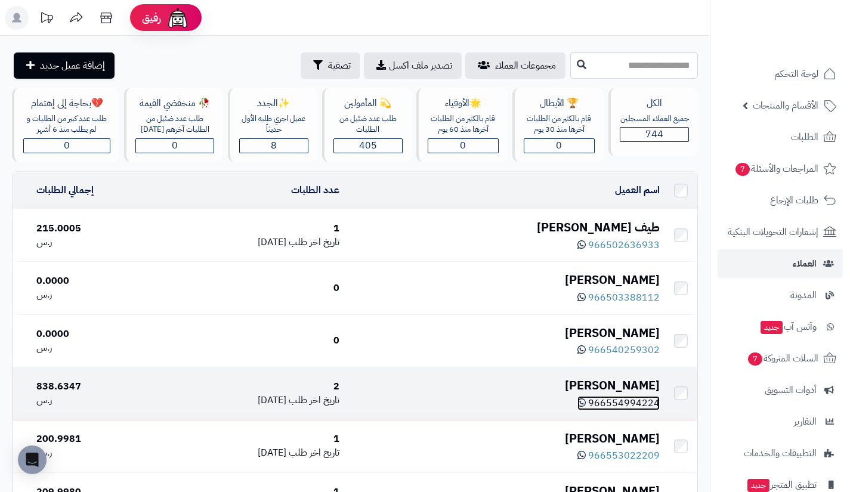
click at [607, 402] on span "966554994224" at bounding box center [624, 403] width 72 height 14
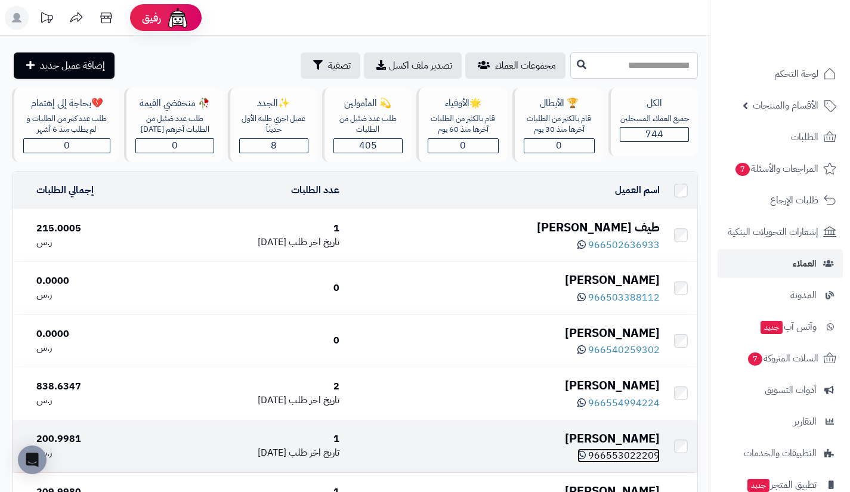
click at [615, 452] on span "966553022209" at bounding box center [624, 455] width 72 height 14
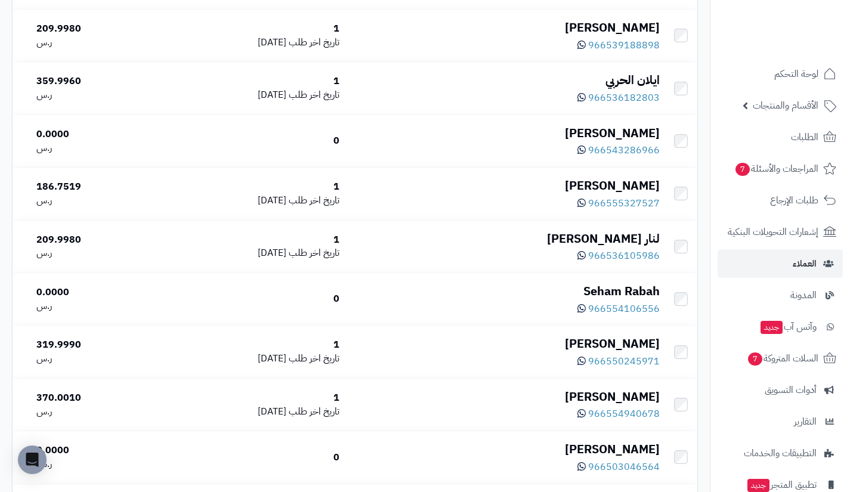
scroll to position [467, 0]
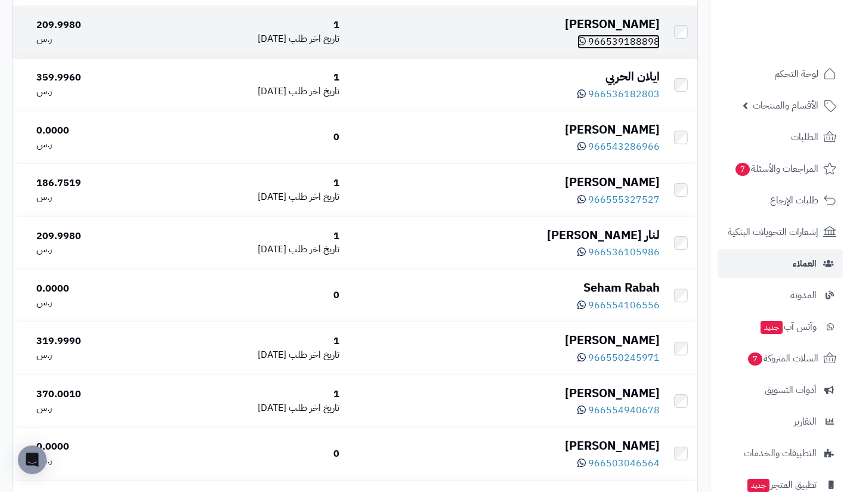
click at [629, 39] on span "966539188898" at bounding box center [624, 42] width 72 height 14
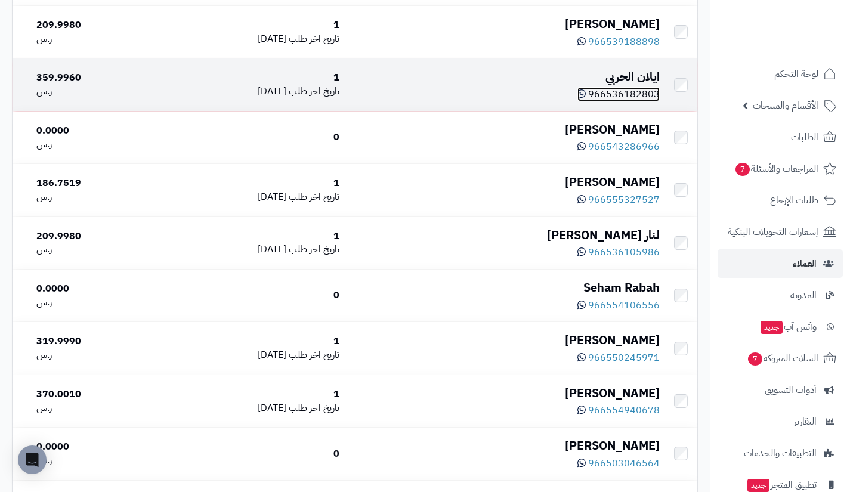
click at [602, 90] on span "966536182803" at bounding box center [624, 94] width 72 height 14
click at [625, 92] on span "966536182803" at bounding box center [624, 94] width 72 height 14
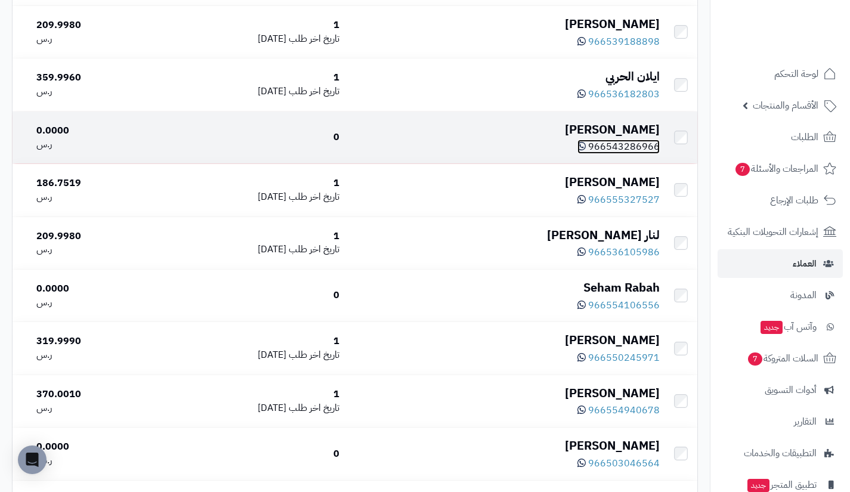
click at [630, 146] on span "966543286966" at bounding box center [624, 146] width 72 height 14
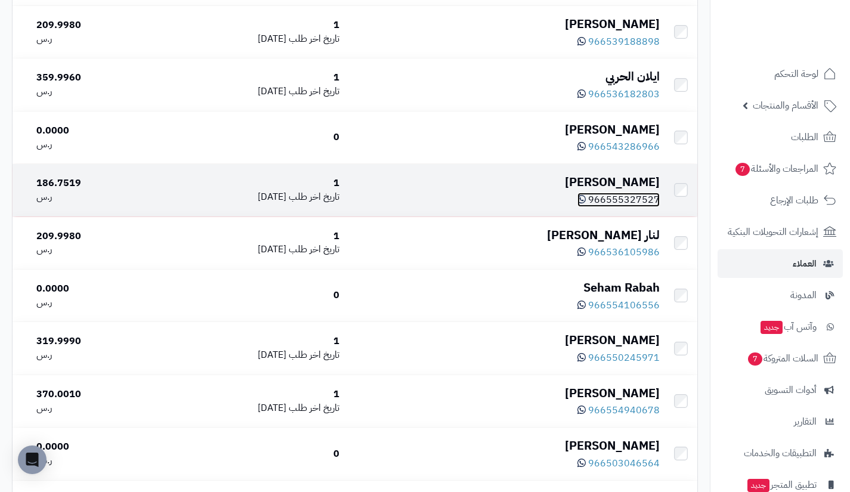
click at [606, 197] on span "966555327527" at bounding box center [624, 200] width 72 height 14
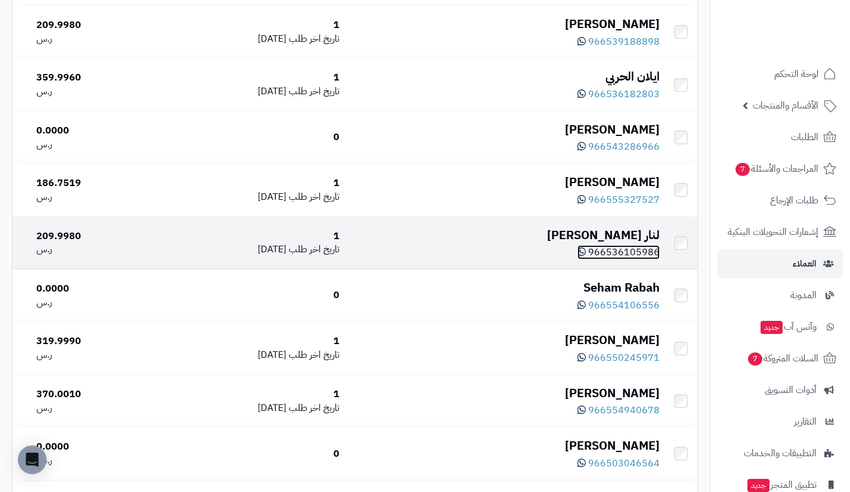
click at [608, 253] on span "966536105986" at bounding box center [624, 252] width 72 height 14
click at [625, 249] on span "966536105986" at bounding box center [624, 252] width 72 height 14
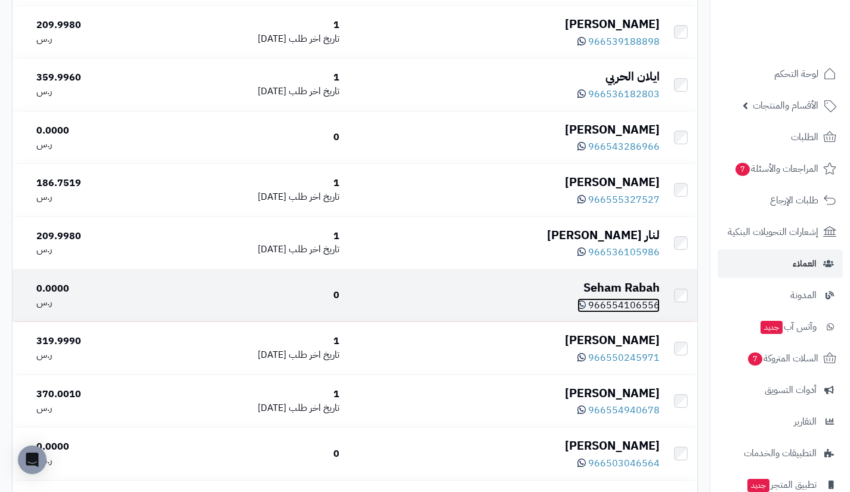
click at [607, 303] on span "966554106556" at bounding box center [624, 305] width 72 height 14
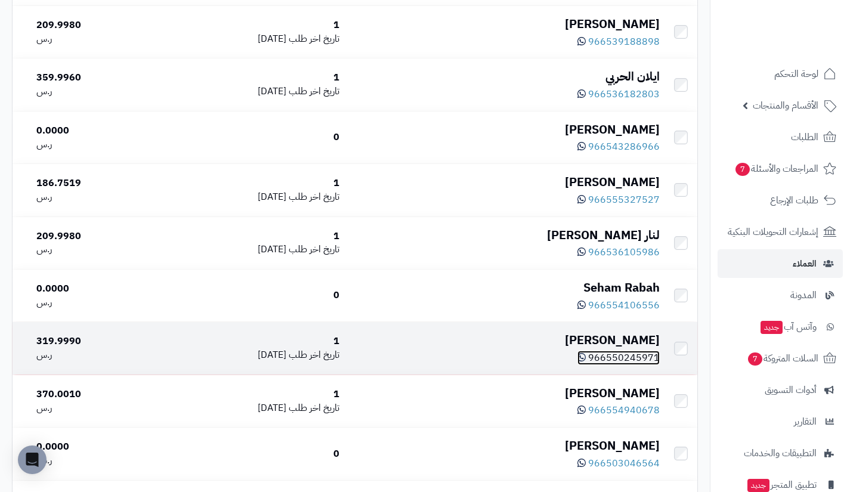
click at [623, 355] on span "966550245971" at bounding box center [624, 358] width 72 height 14
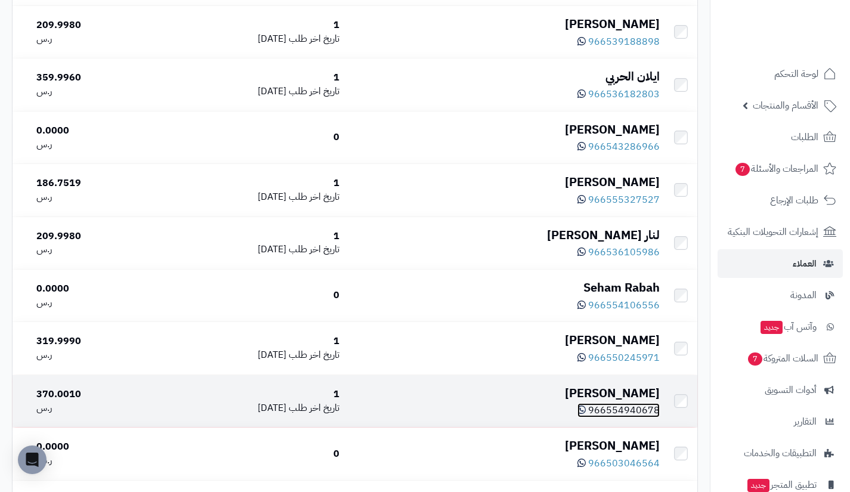
click at [614, 410] on span "966554940678" at bounding box center [624, 410] width 72 height 14
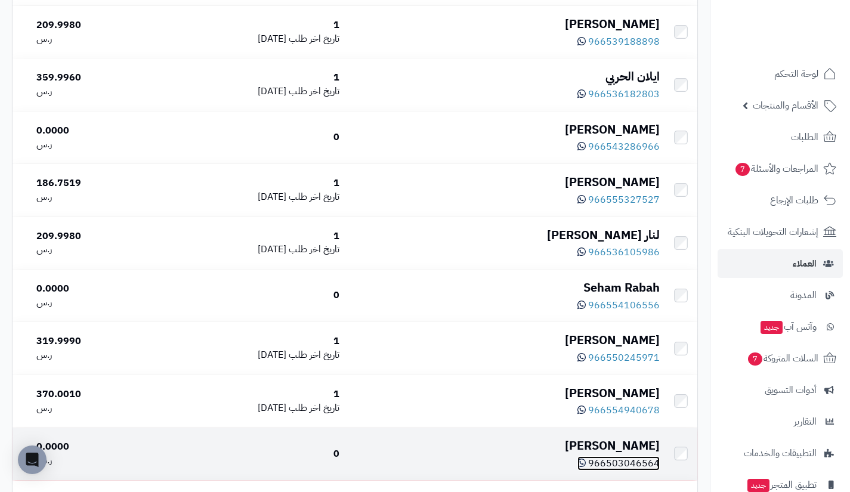
click at [614, 464] on span "966503046564" at bounding box center [624, 463] width 72 height 14
